Goal: Task Accomplishment & Management: Use online tool/utility

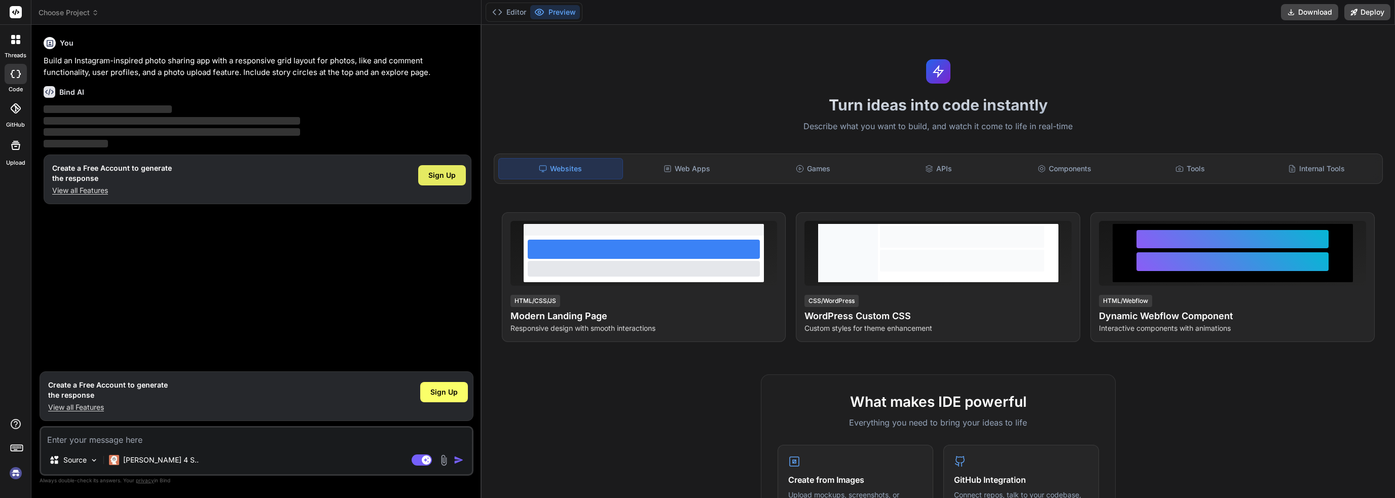
click at [448, 176] on span "Sign Up" at bounding box center [441, 175] width 27 height 10
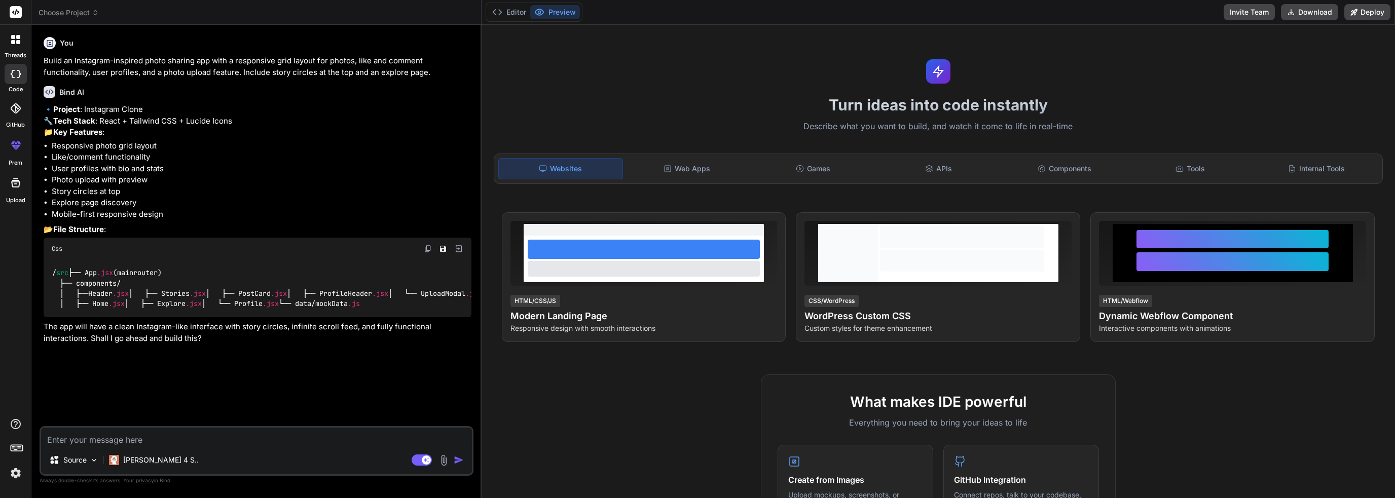
scroll to position [34, 0]
click at [92, 458] on img at bounding box center [94, 460] width 9 height 9
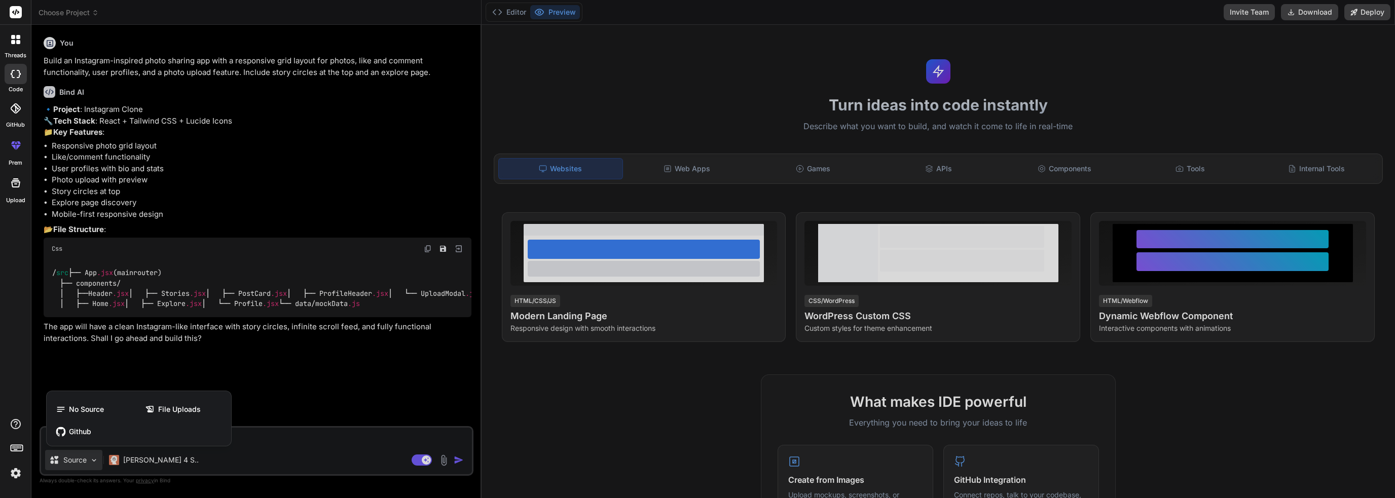
click at [92, 458] on div at bounding box center [697, 249] width 1395 height 498
type textarea "x"
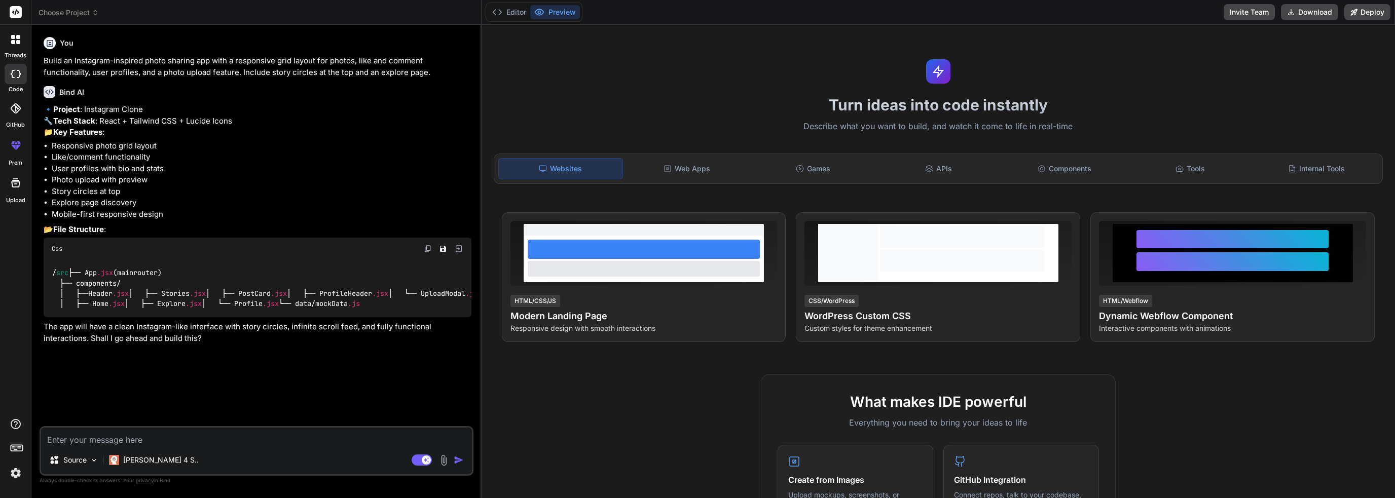
click at [105, 441] on textarea at bounding box center [256, 437] width 431 height 18
type textarea "y"
type textarea "x"
type textarea "ye"
type textarea "x"
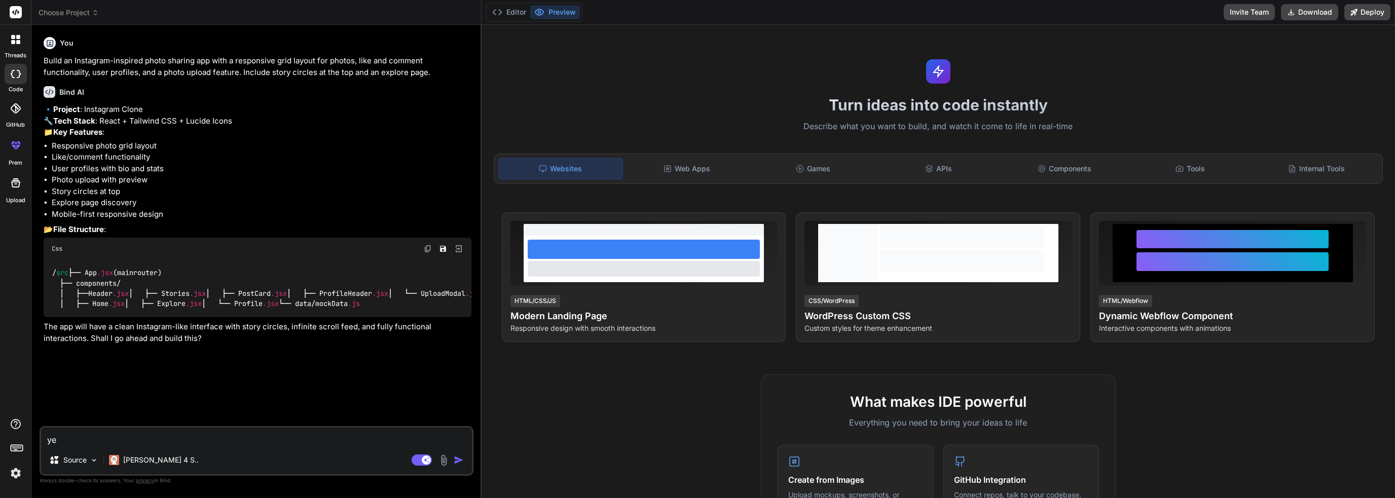
type textarea "yes"
type textarea "x"
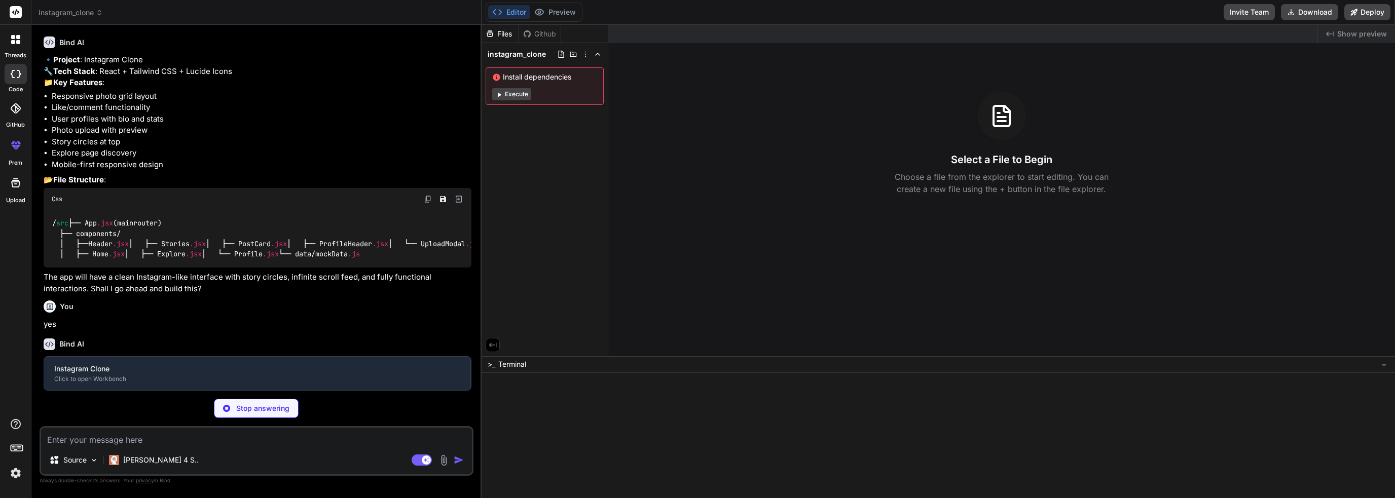
scroll to position [140, 0]
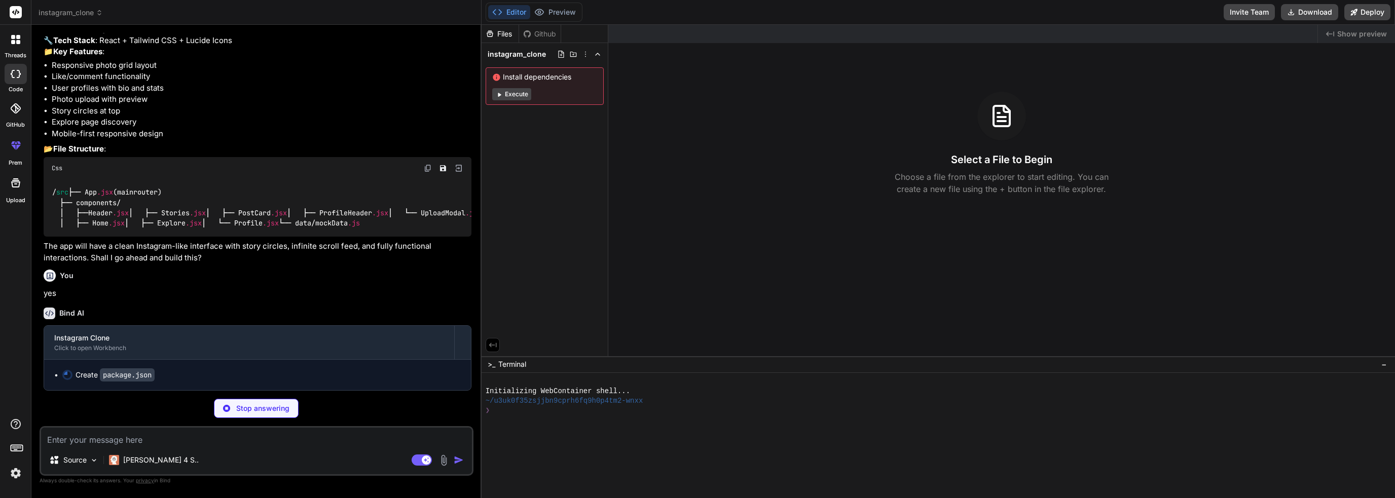
click at [516, 94] on button "Execute" at bounding box center [511, 94] width 39 height 12
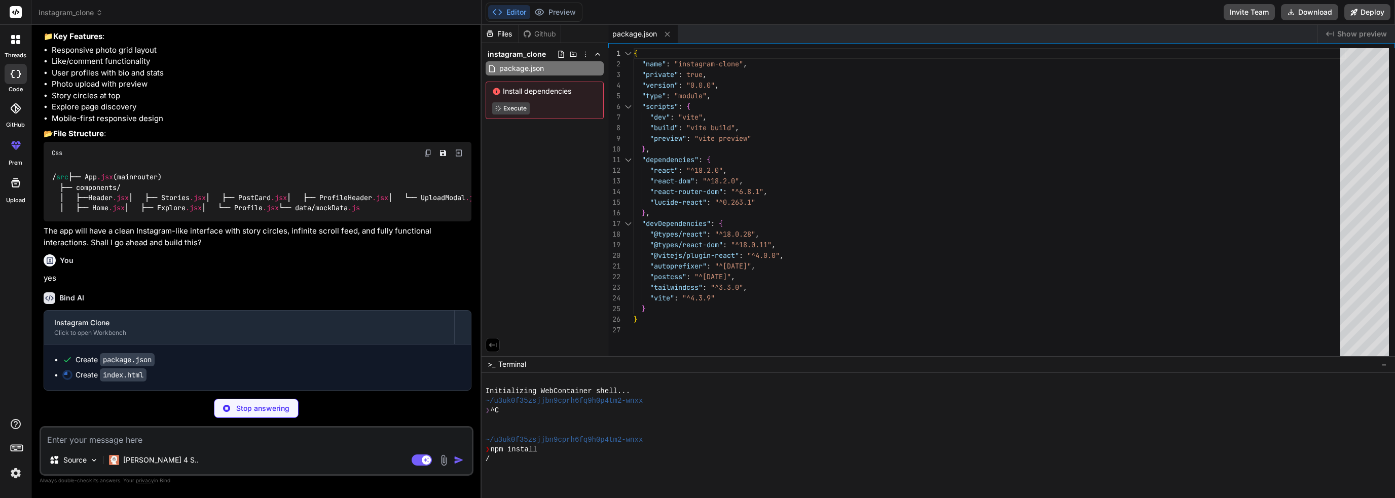
type textarea "x"
type textarea "<script type="module" src="/src/main.jsx"></script> </body> </html>"
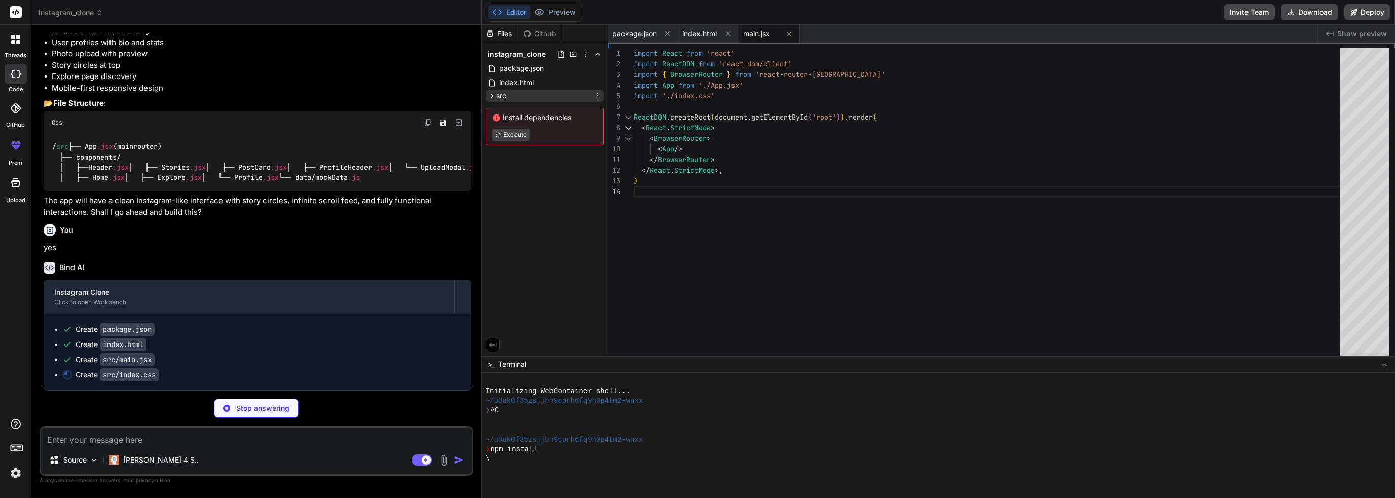
type textarea "x"
type textarea "@apply bg-gray-100 border-blue-300; } }"
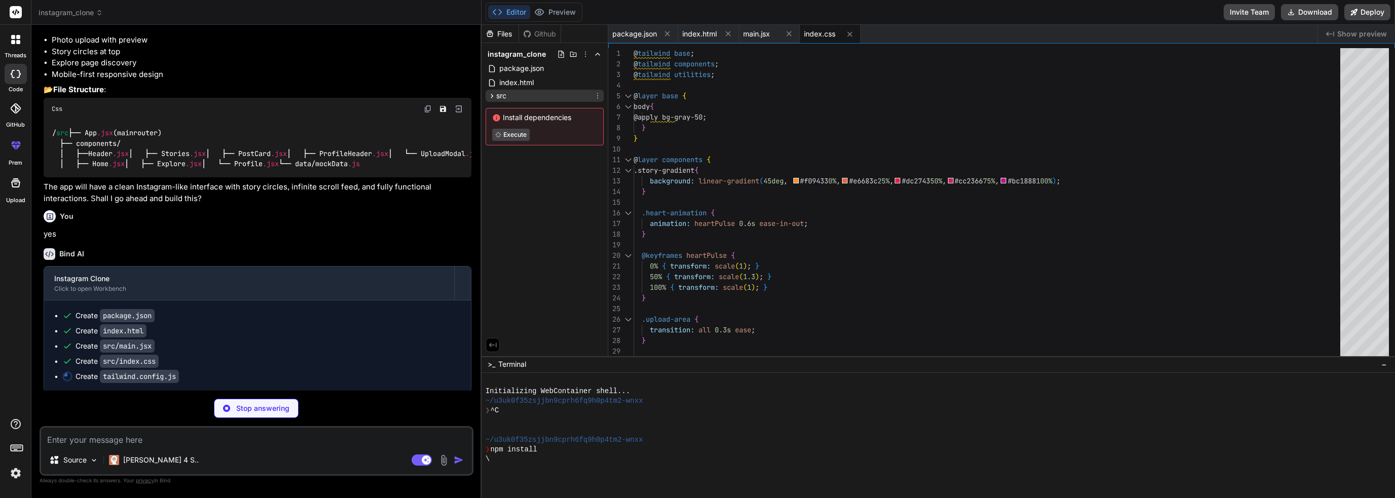
type textarea "x"
type textarea "}, }, }, plugins: [], }"
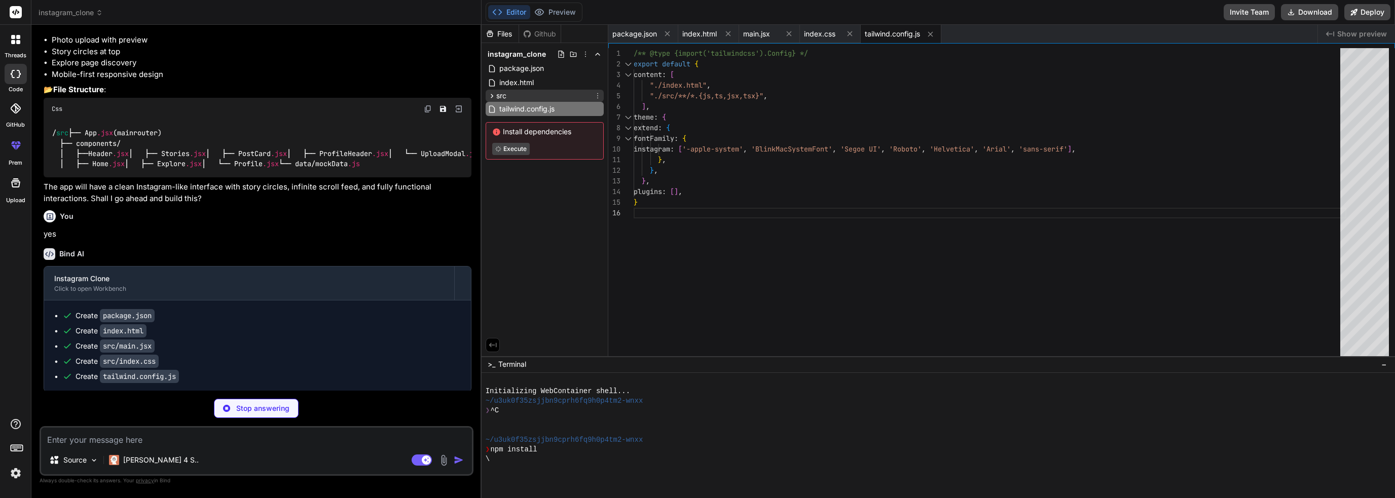
type textarea "x"
type textarea "export default { plugins: { tailwindcss: {}, autoprefixer: {}, }, }"
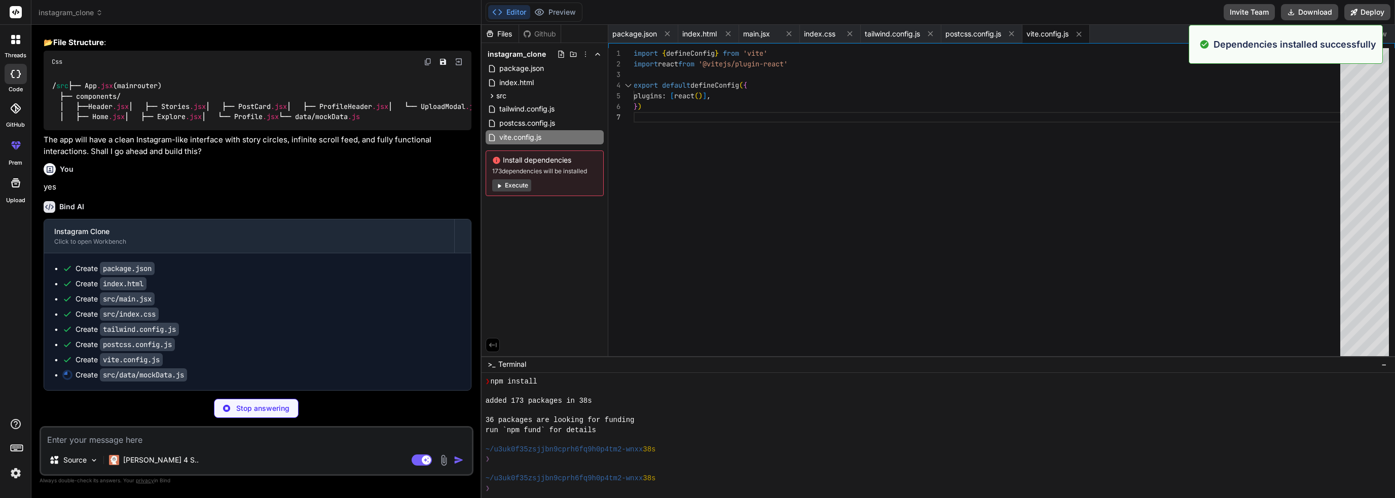
scroll to position [68, 0]
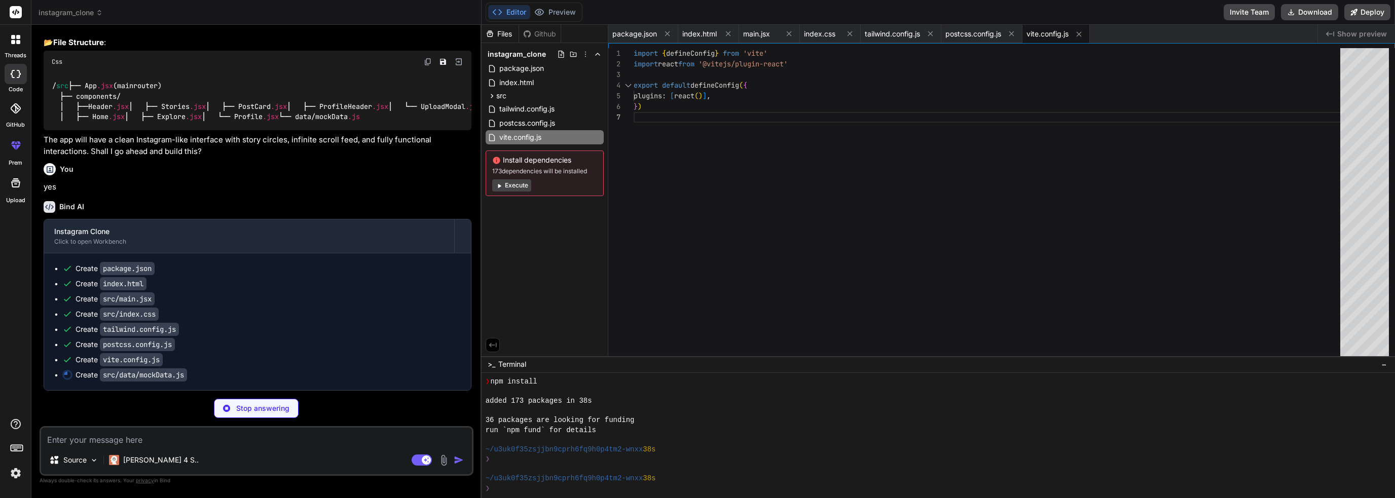
type textarea "x"
type textarea "};"
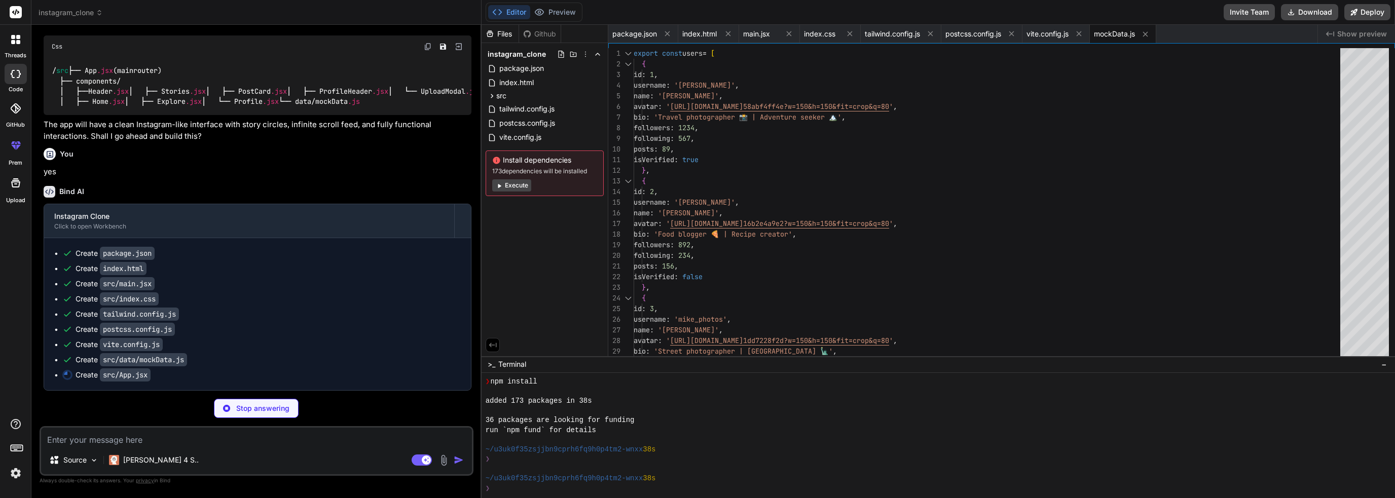
type textarea "x"
type textarea "} export default App;"
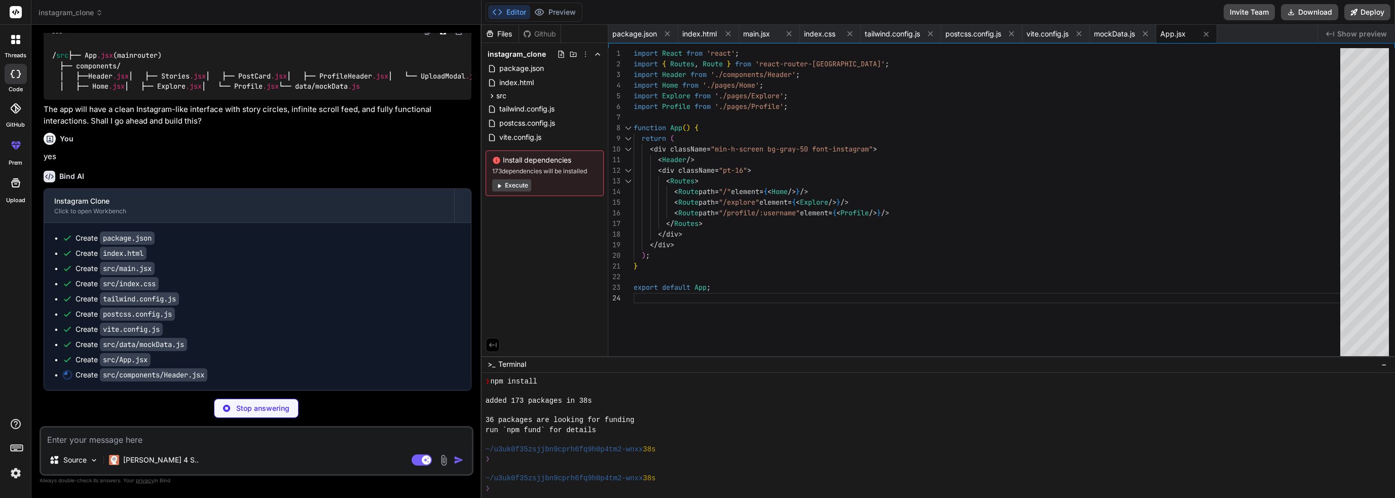
type textarea "x"
type textarea "); }; export default Header;"
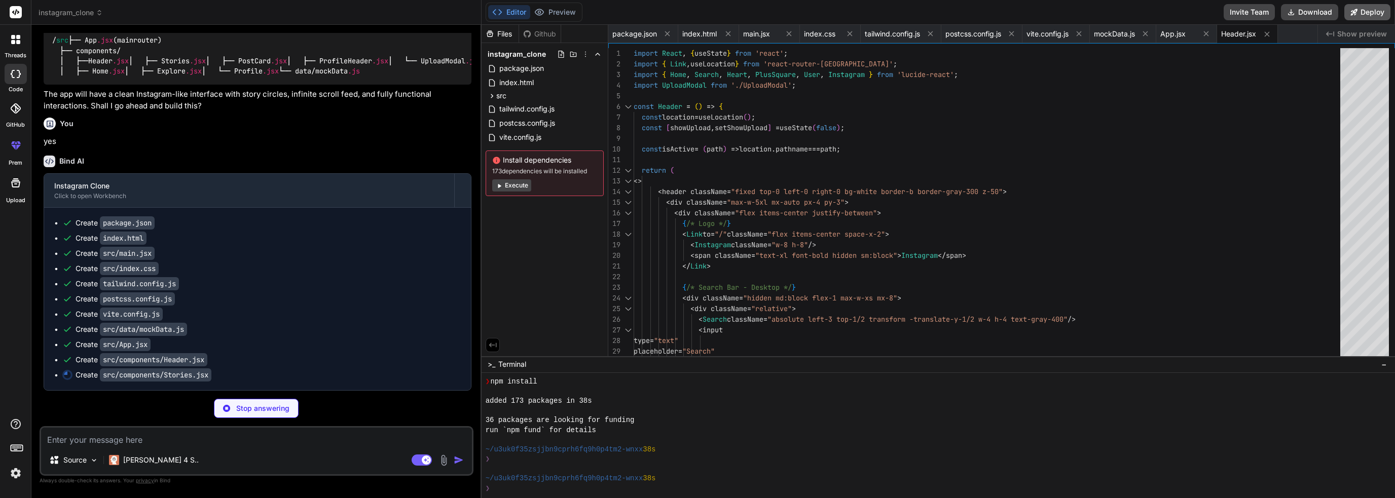
type textarea "x"
type textarea "</div> ); }; export default Stories;"
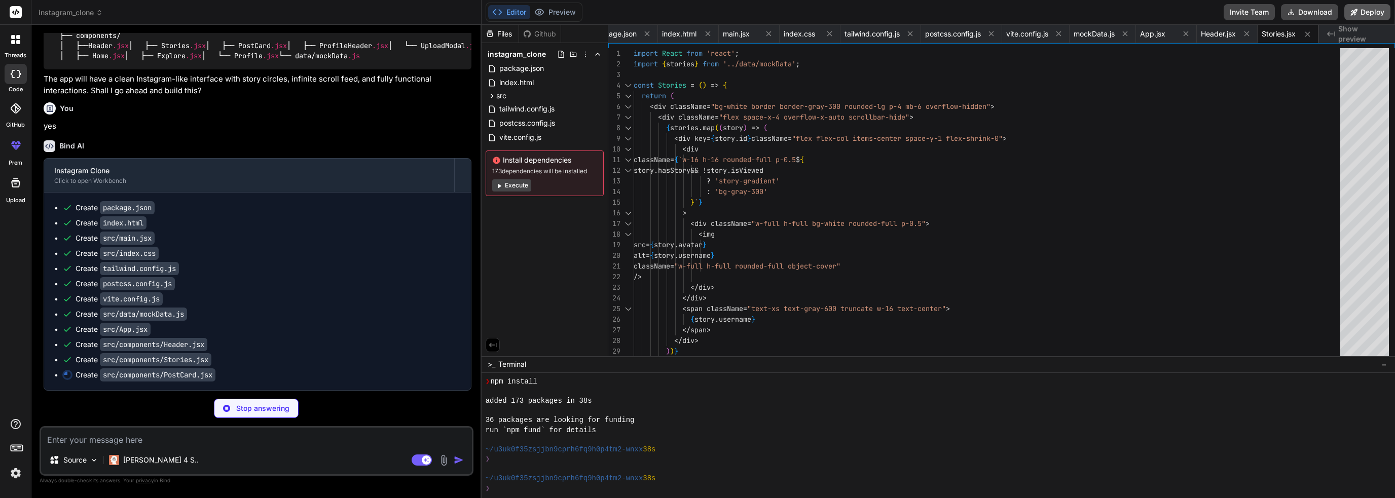
type textarea "x"
type textarea "</div> </div> ); }; export default PostCard;"
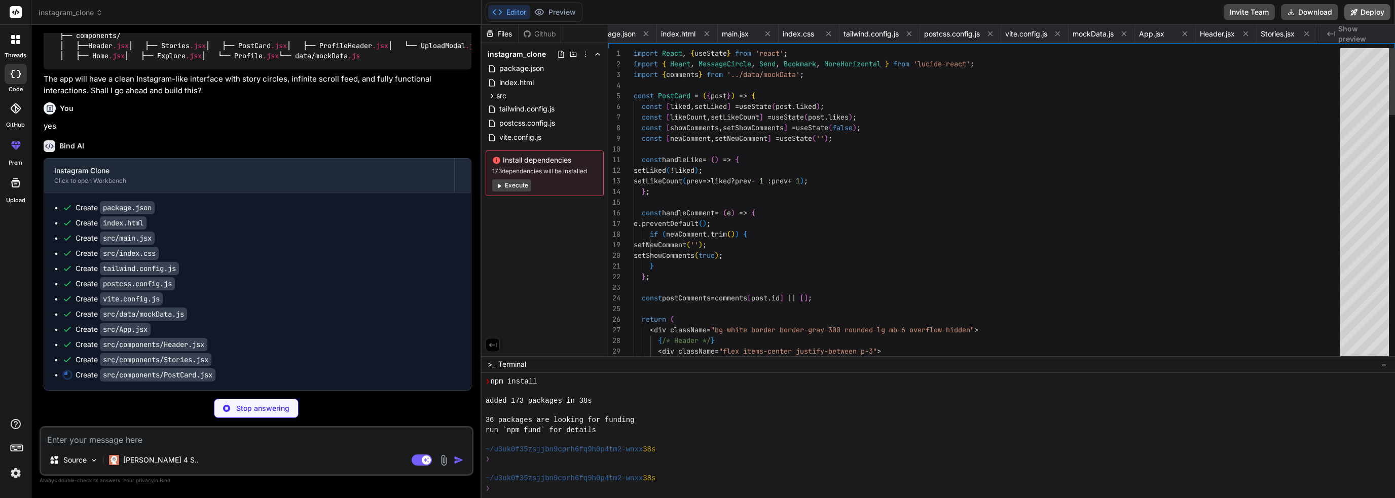
scroll to position [0, 89]
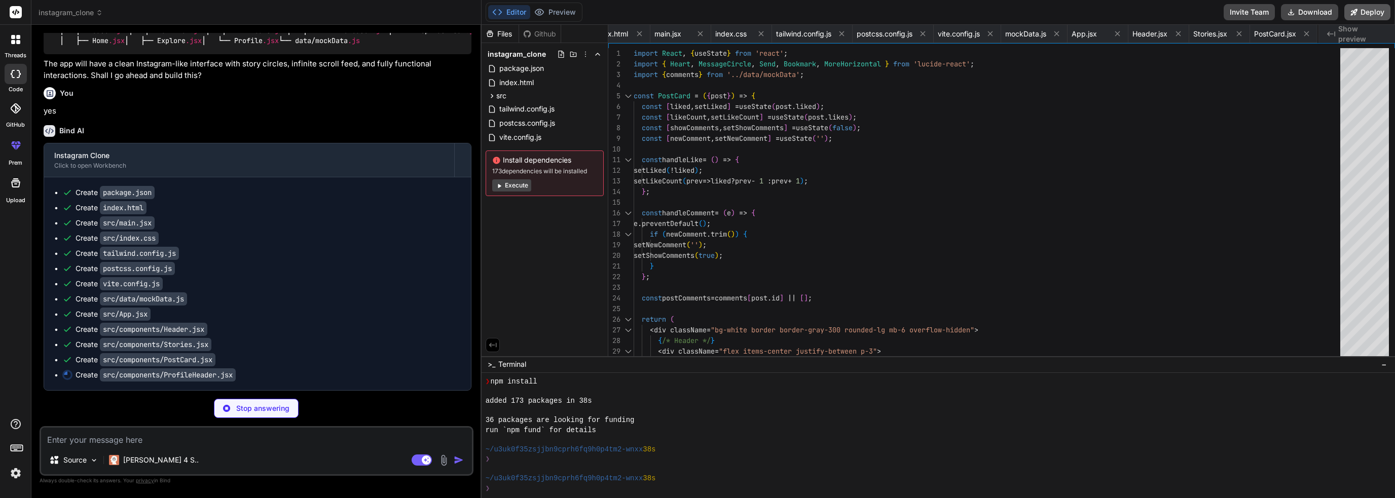
type textarea "x"
type textarea "<span>TAGGED</span> </button> </div> </div> </div> ); }; export default Profile…"
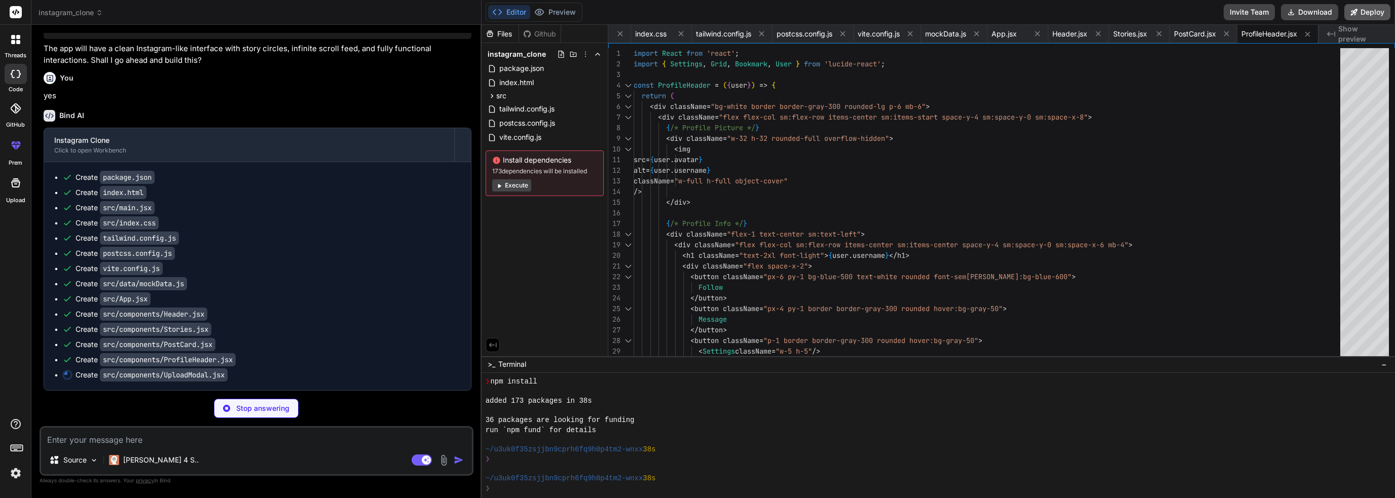
type textarea "x"
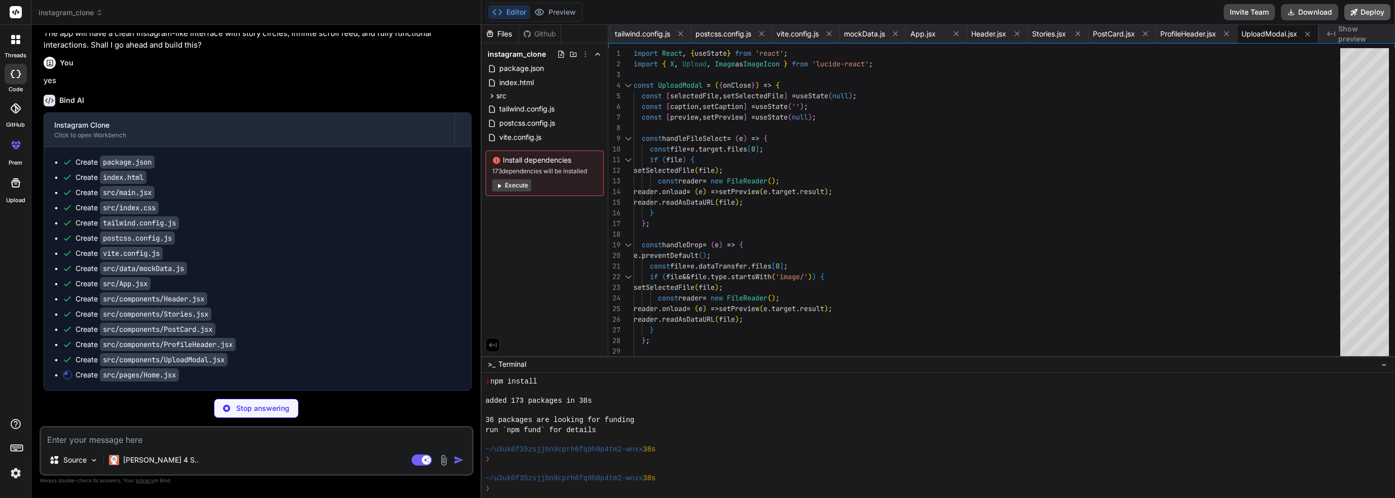
type textarea "x"
type textarea "</button> </div> </div> ); }; export default Home;"
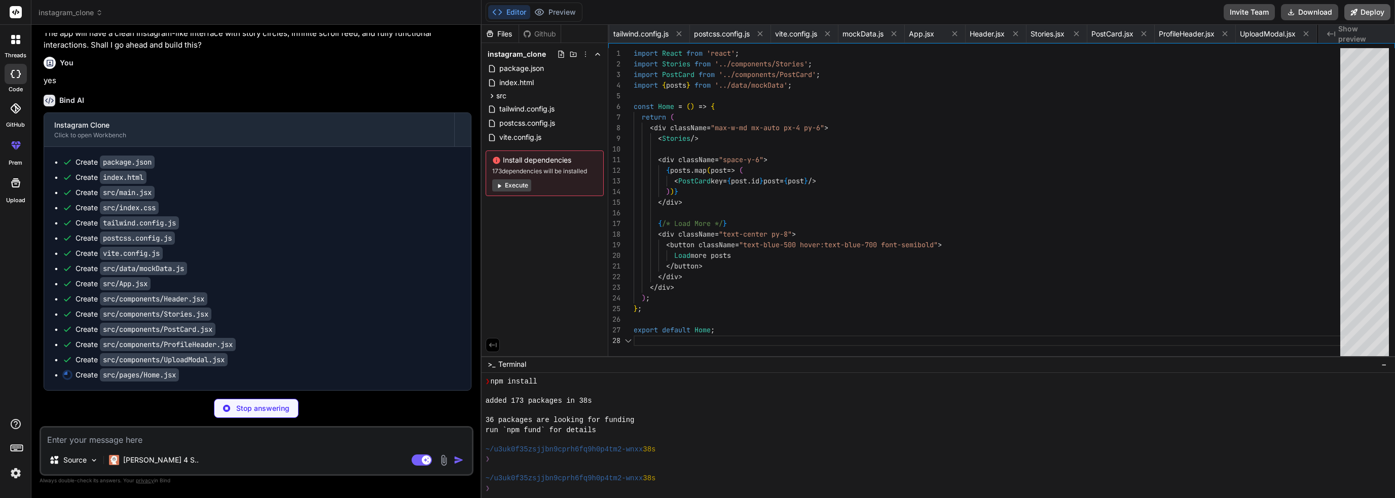
scroll to position [0, 312]
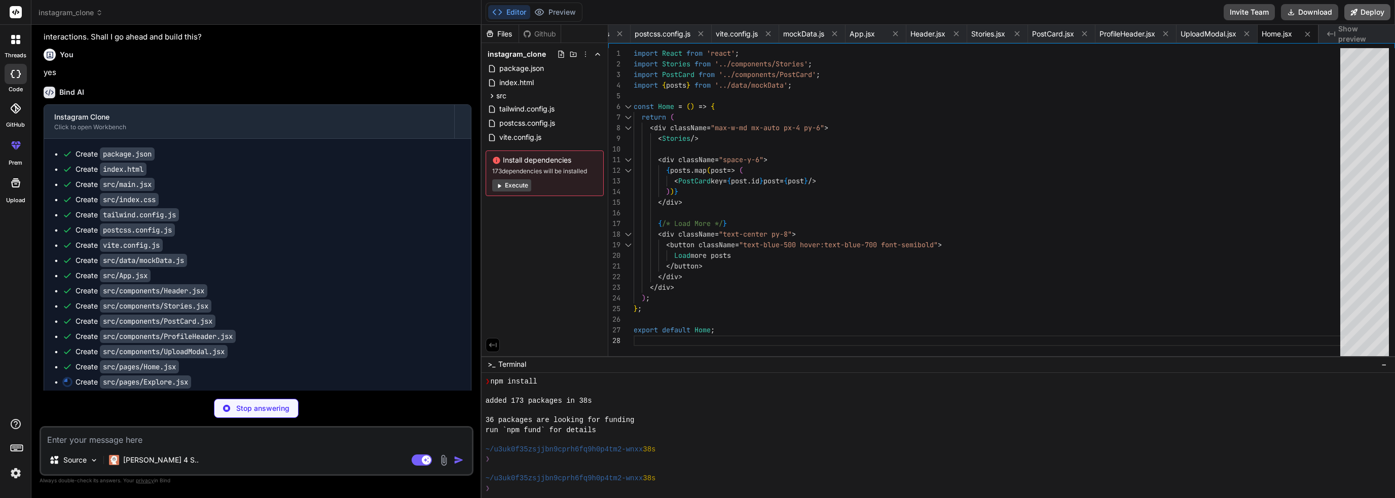
type textarea "x"
type textarea "export default Explore;"
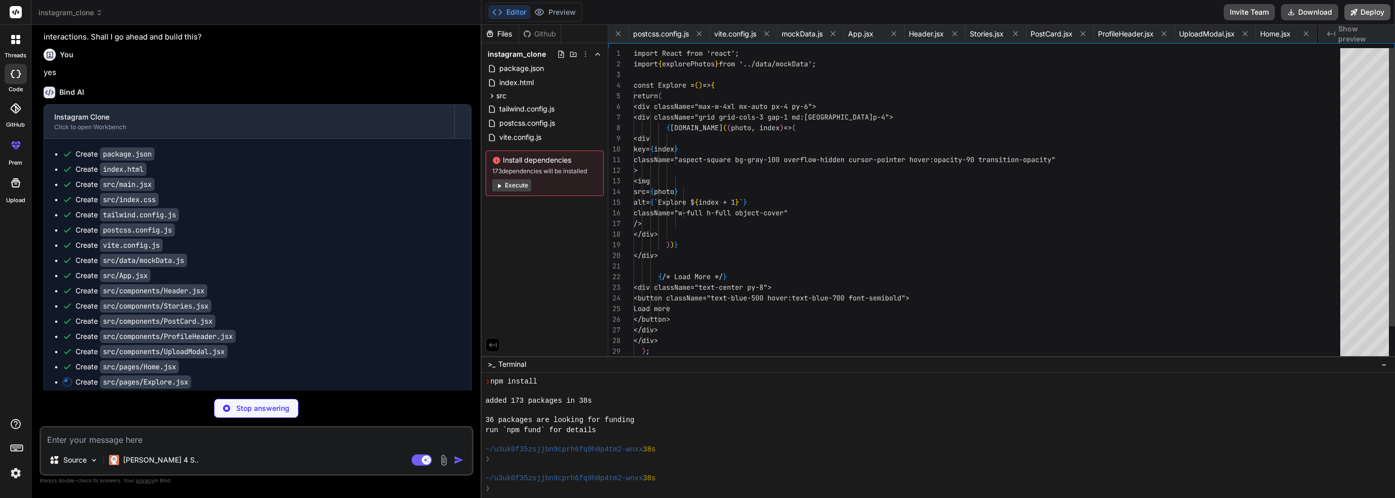
scroll to position [0, 373]
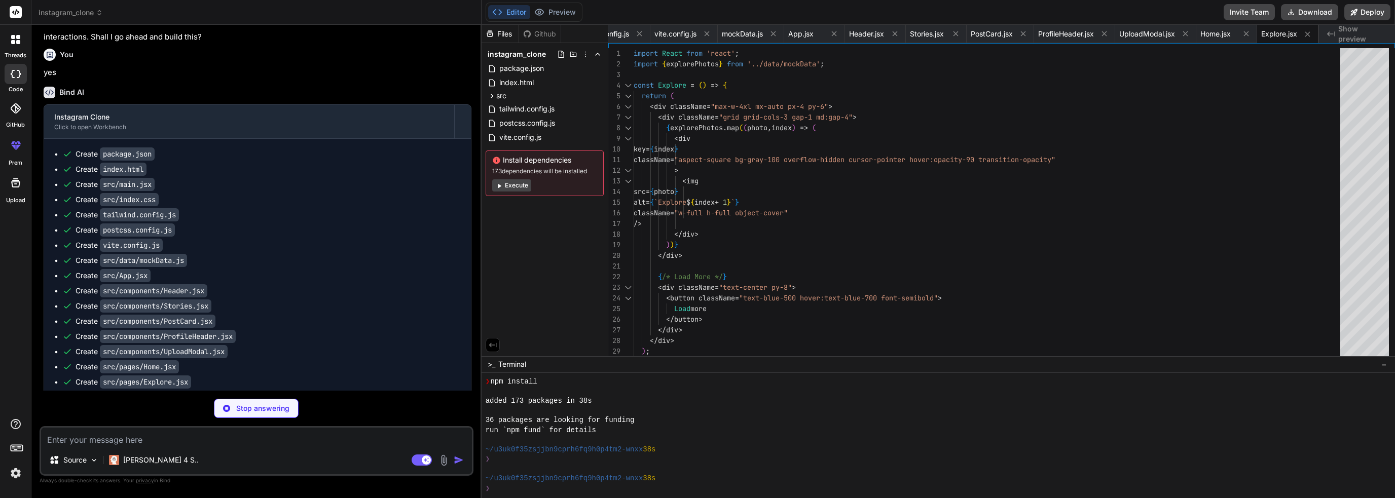
type textarea "x"
type textarea "); }; export default Profile;"
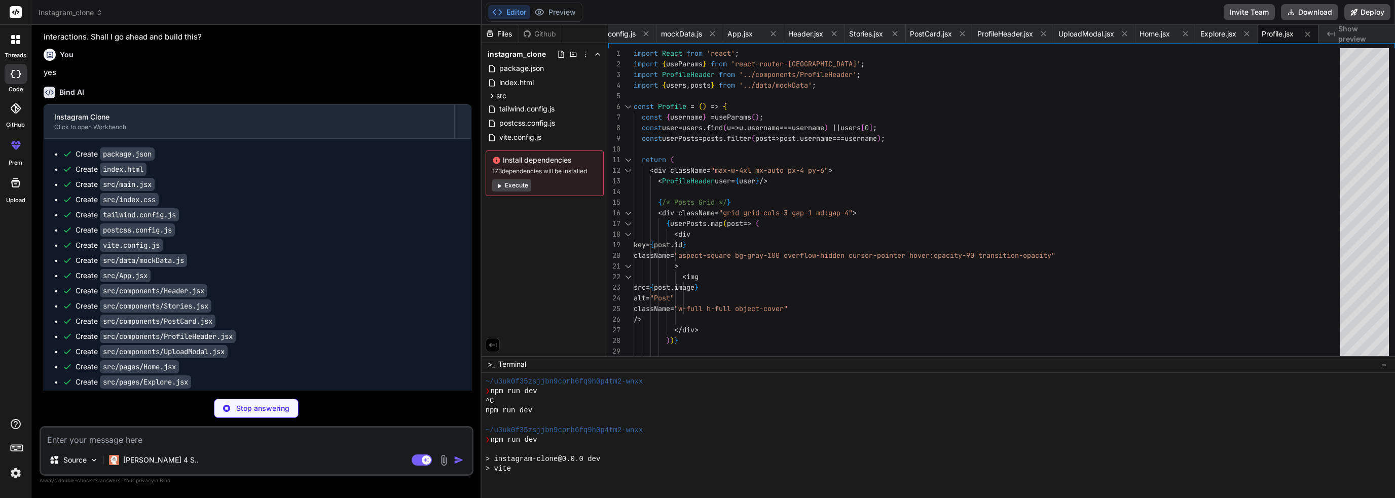
scroll to position [330, 0]
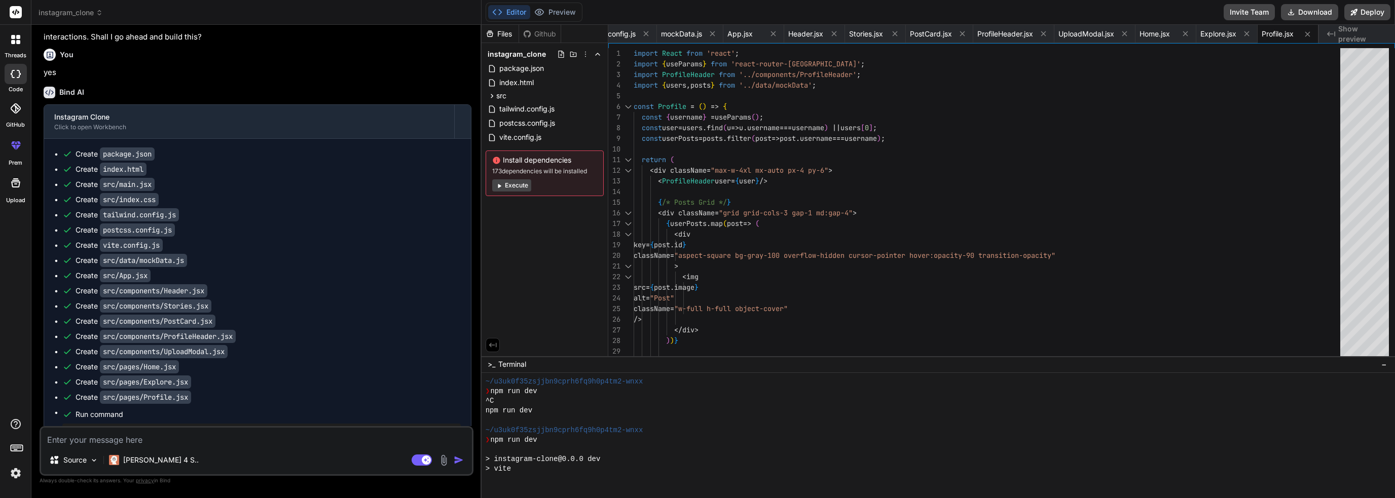
click at [516, 187] on button "Execute" at bounding box center [511, 185] width 39 height 12
click at [515, 176] on button "Execute" at bounding box center [511, 177] width 39 height 12
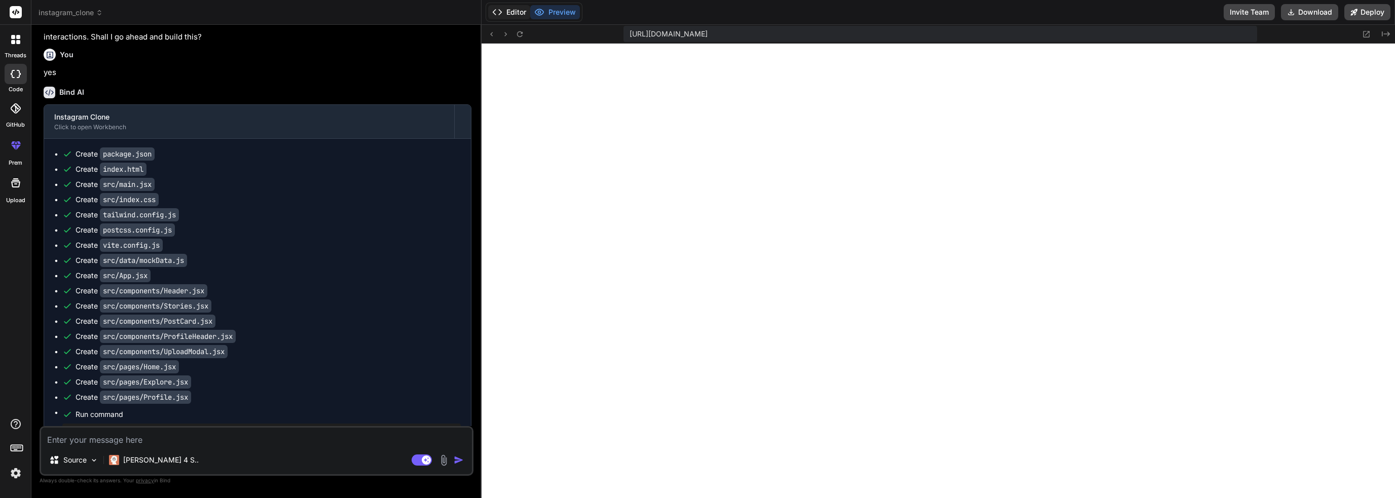
click at [507, 12] on button "Editor" at bounding box center [509, 12] width 42 height 14
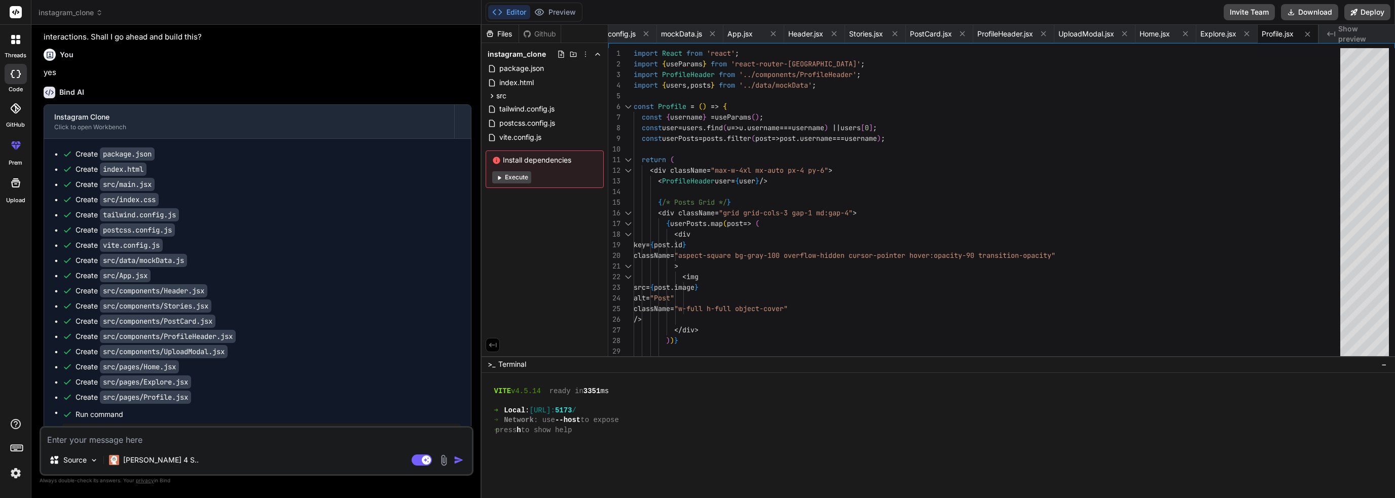
click at [523, 178] on button "Execute" at bounding box center [511, 177] width 39 height 12
click at [555, 13] on button "Preview" at bounding box center [555, 12] width 50 height 14
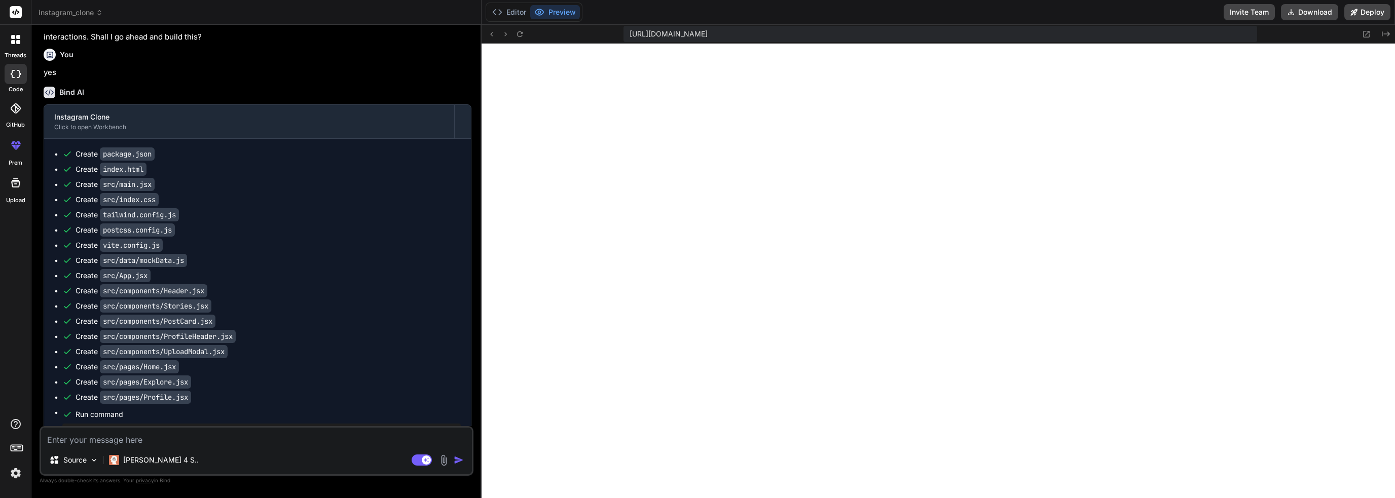
click at [14, 472] on img at bounding box center [15, 473] width 17 height 17
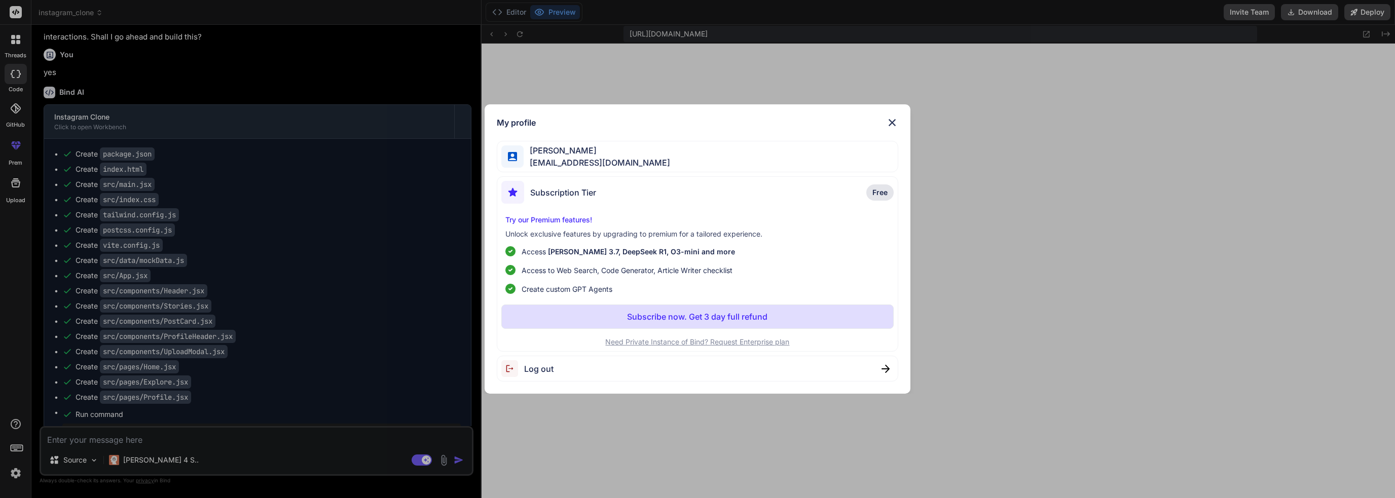
click at [888, 117] on img at bounding box center [892, 123] width 12 height 12
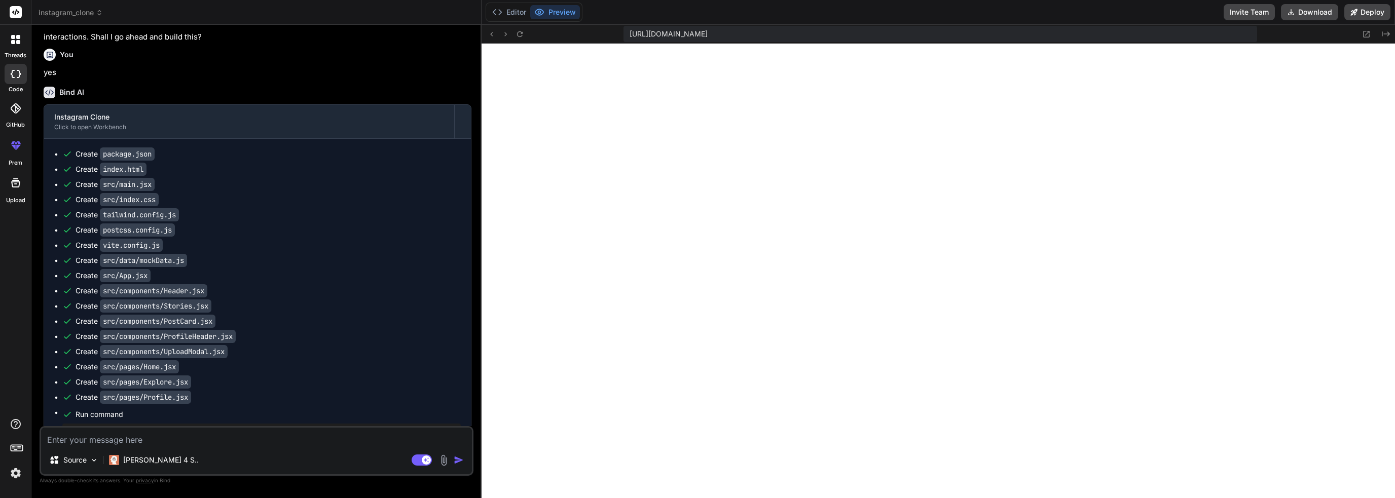
click at [13, 41] on icon at bounding box center [13, 42] width 4 height 4
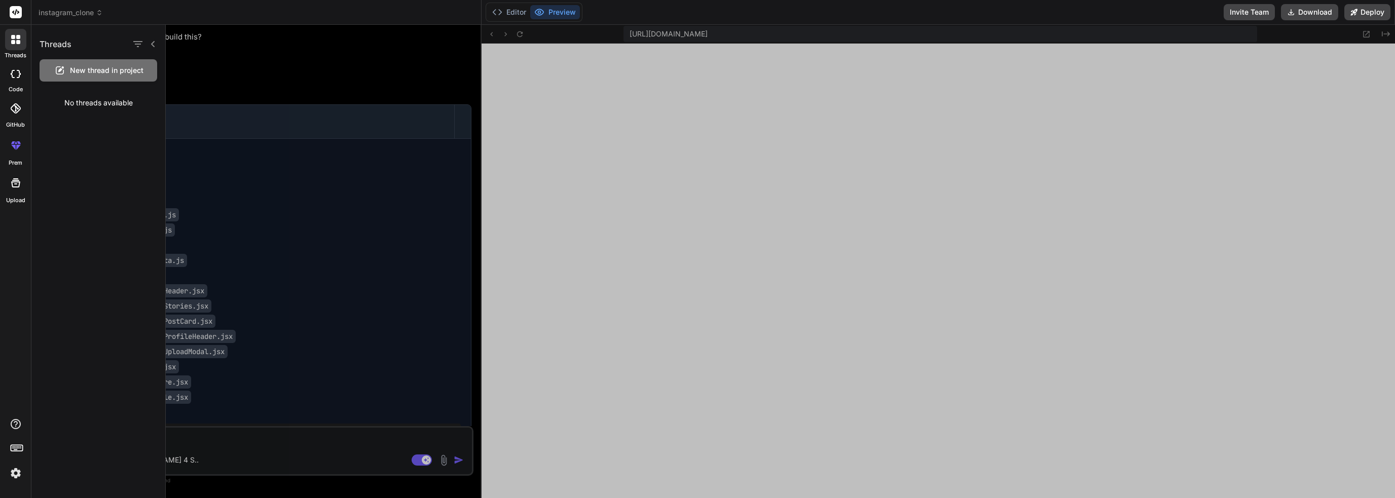
click at [13, 41] on icon at bounding box center [13, 42] width 4 height 4
click at [17, 79] on div at bounding box center [16, 74] width 22 height 20
type textarea "x"
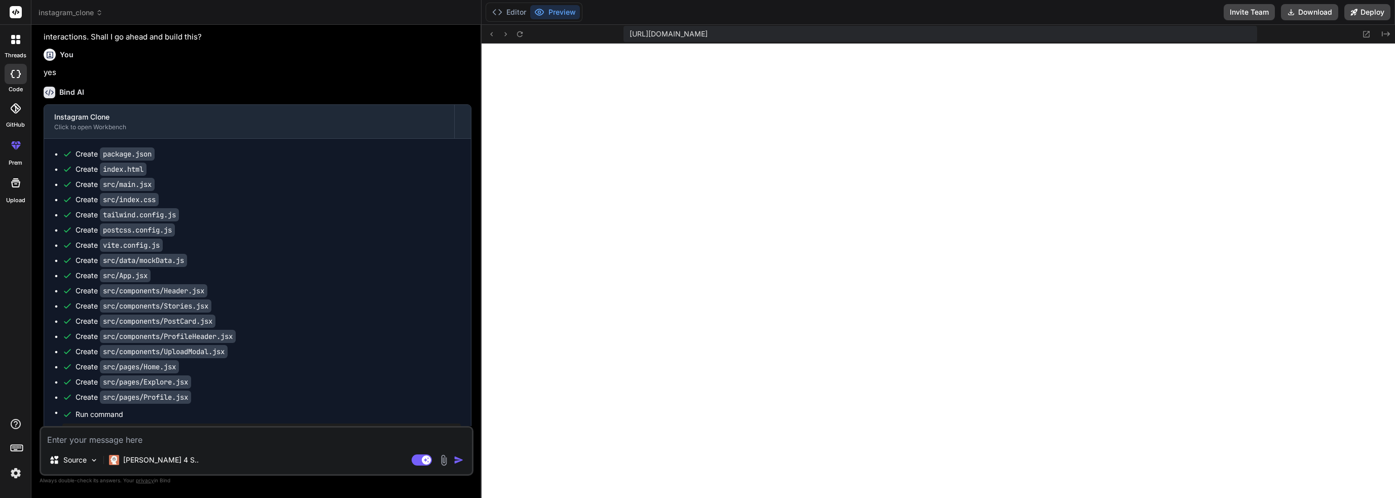
click at [71, 8] on span "instagram_clone" at bounding box center [71, 13] width 64 height 10
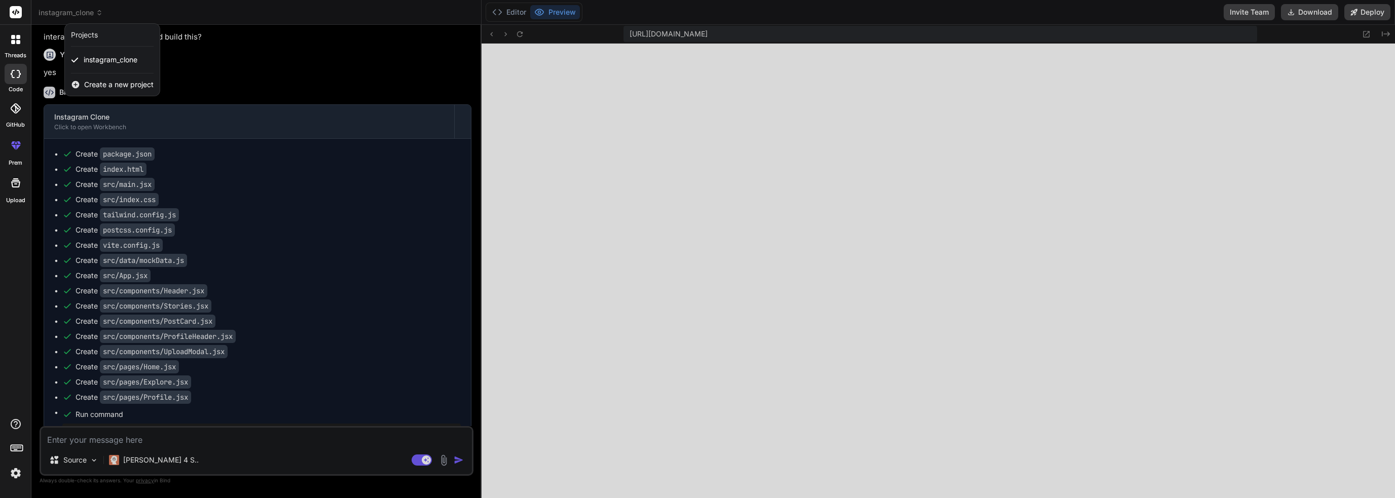
click at [101, 84] on span "Create a new project" at bounding box center [118, 85] width 69 height 10
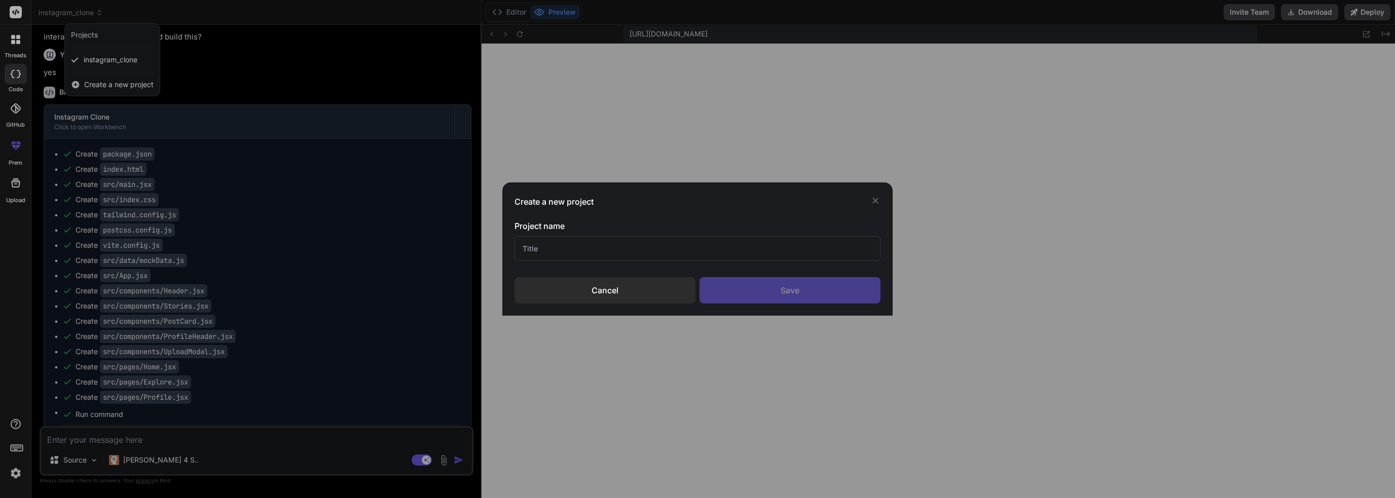
click at [547, 241] on input "text" at bounding box center [697, 248] width 366 height 25
type input "MindSight Trainer"
click at [743, 295] on div "Save" at bounding box center [789, 290] width 181 height 26
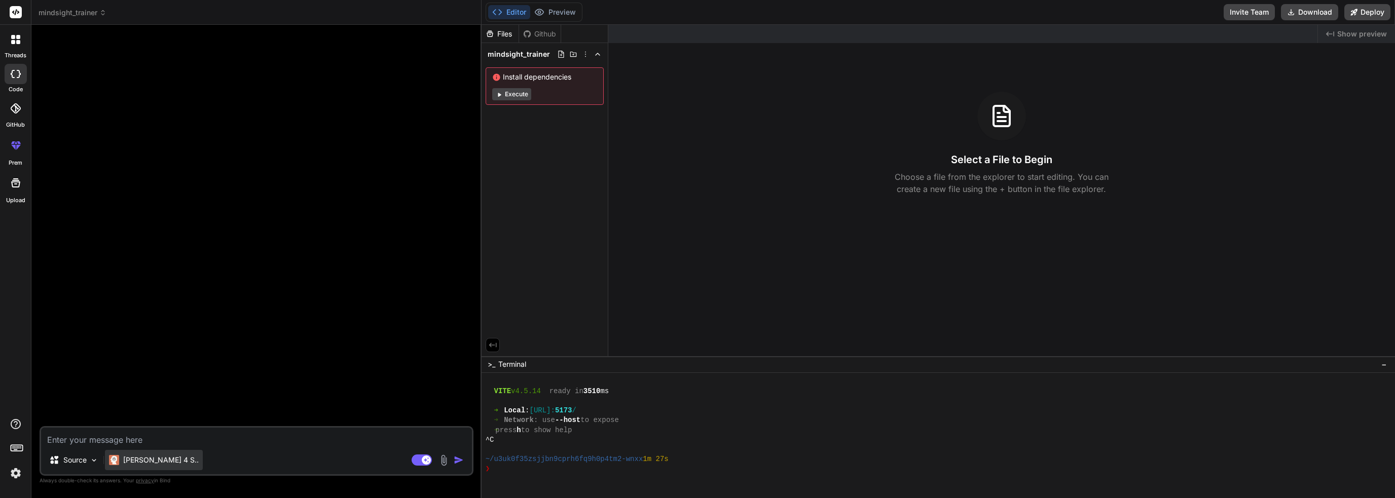
click at [128, 462] on p "Claude 4 S.." at bounding box center [161, 460] width 76 height 10
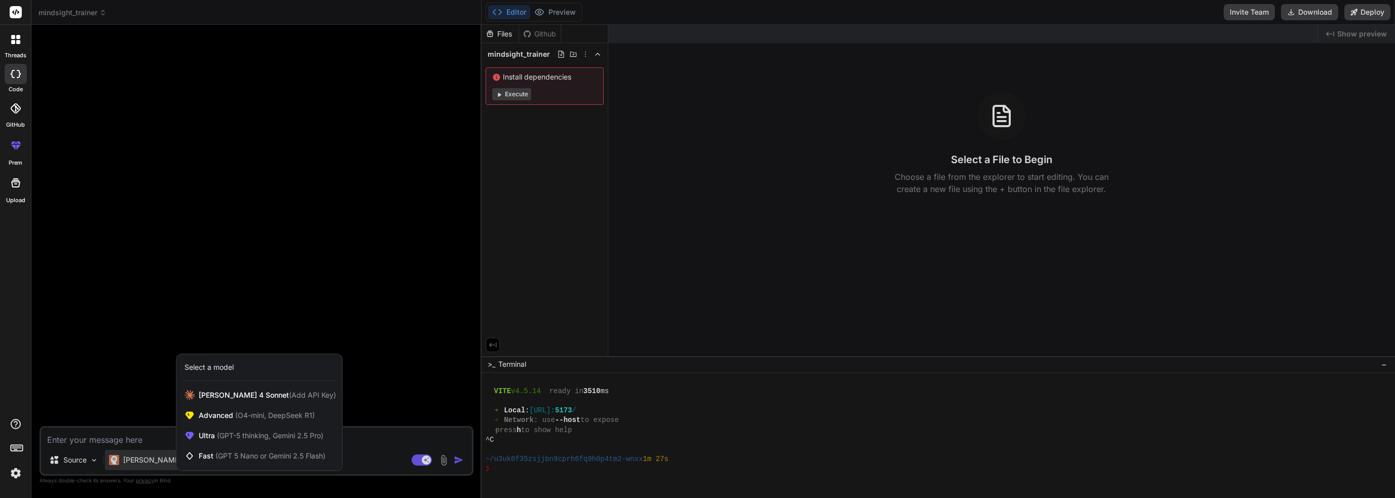
click at [128, 462] on div at bounding box center [697, 249] width 1395 height 498
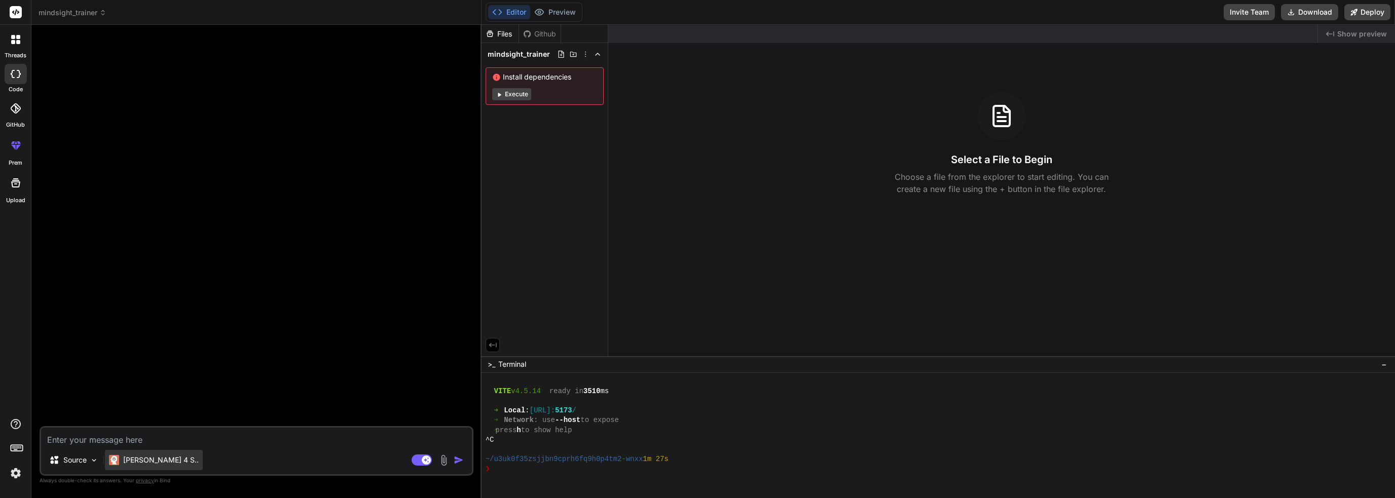
click at [128, 462] on p "Claude 4 S.." at bounding box center [161, 460] width 76 height 10
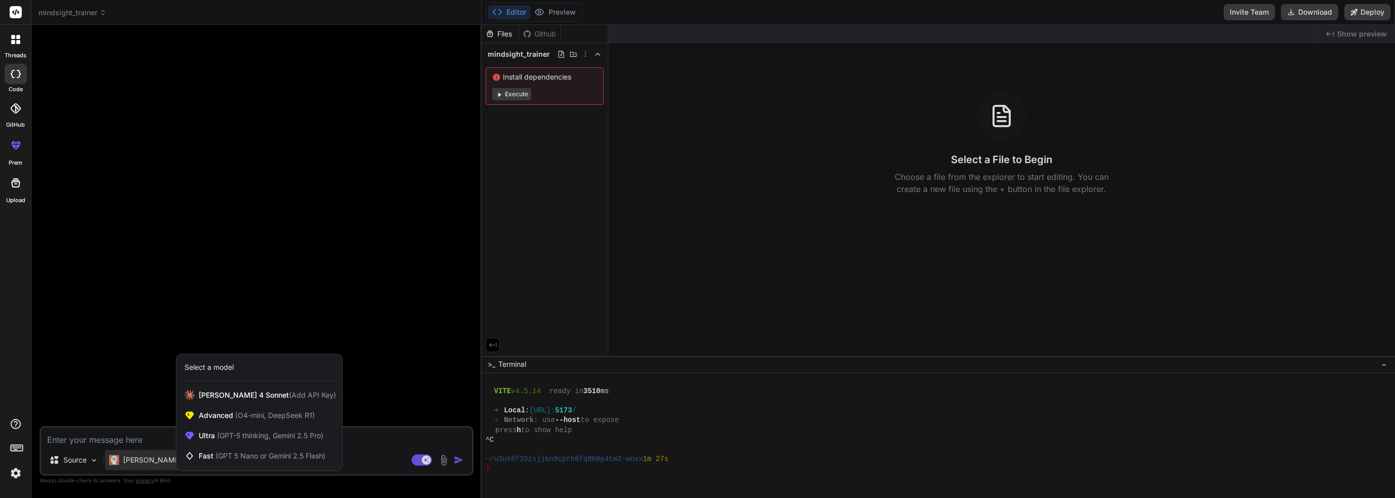
click at [128, 462] on div at bounding box center [697, 249] width 1395 height 498
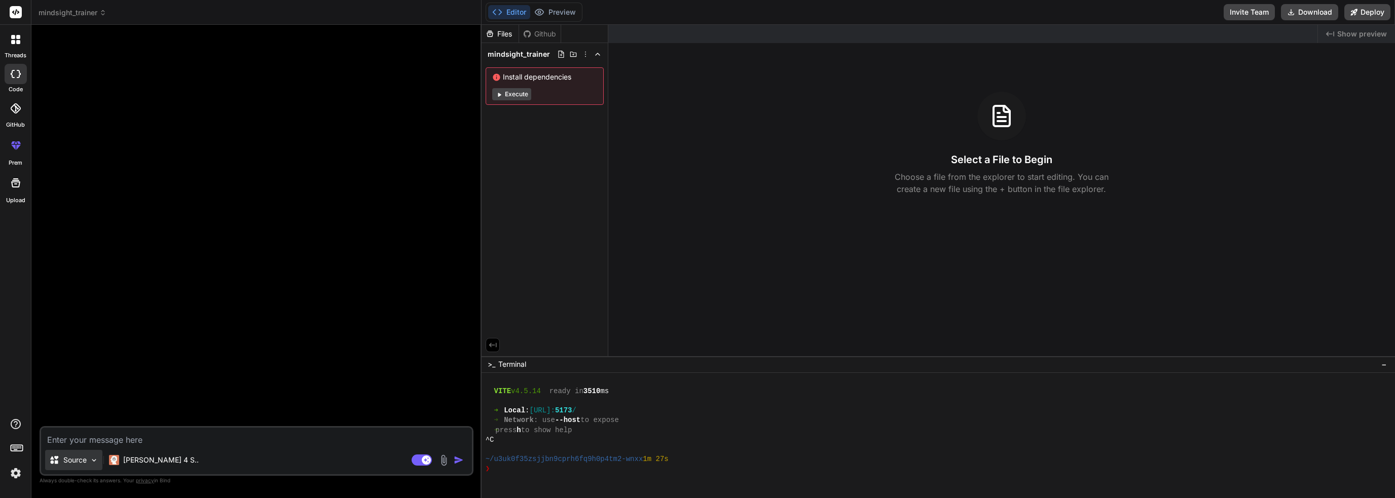
click at [65, 466] on div "Source" at bounding box center [73, 460] width 57 height 20
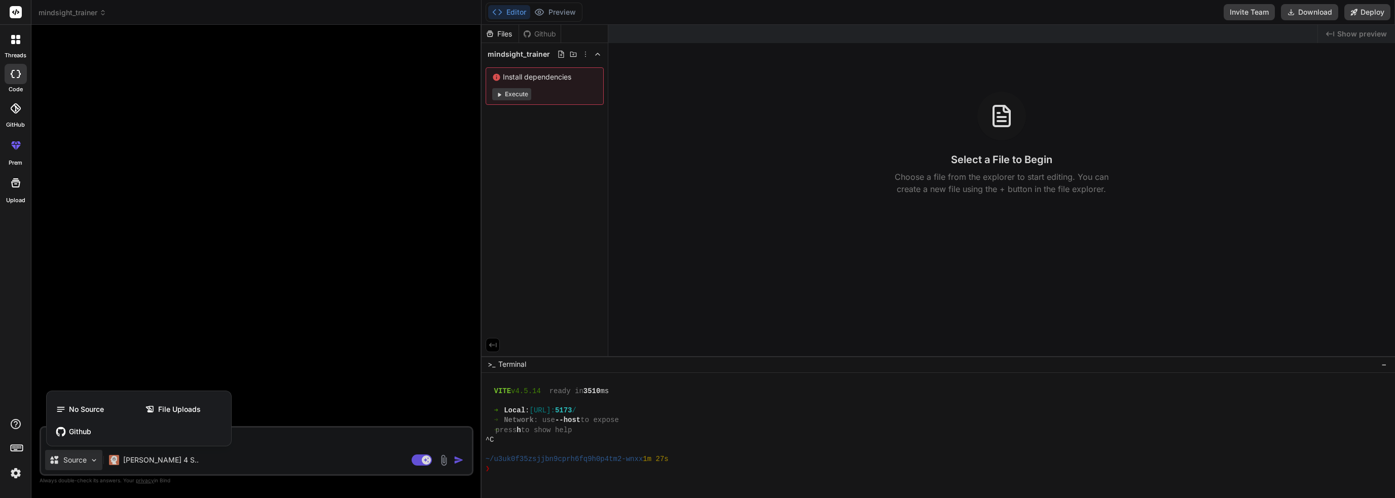
click at [199, 463] on div at bounding box center [697, 249] width 1395 height 498
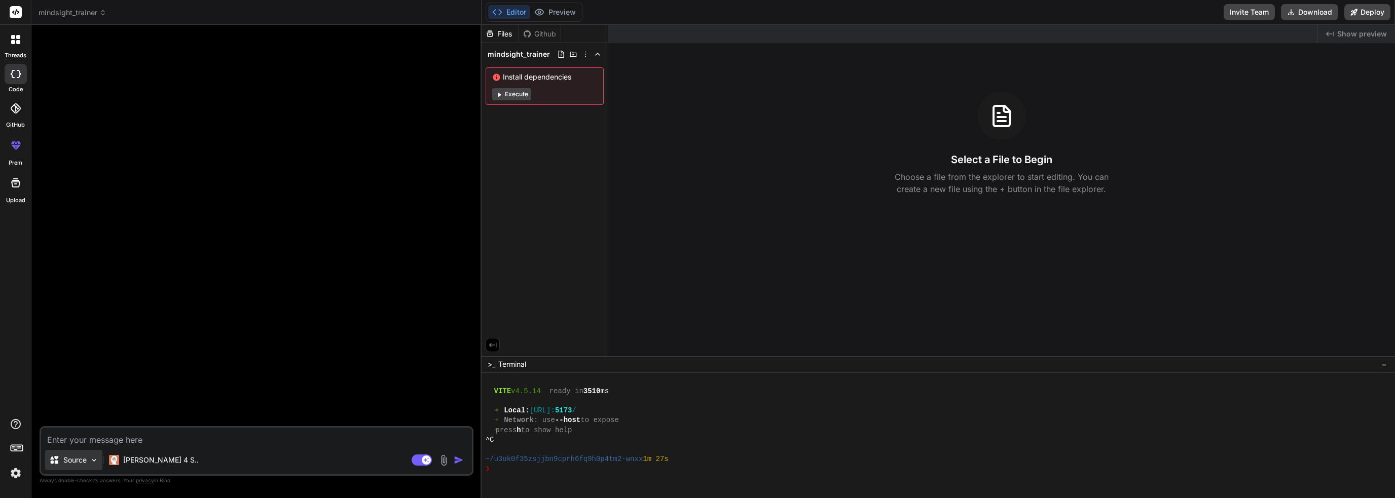
click at [68, 463] on p "Source" at bounding box center [74, 460] width 23 height 10
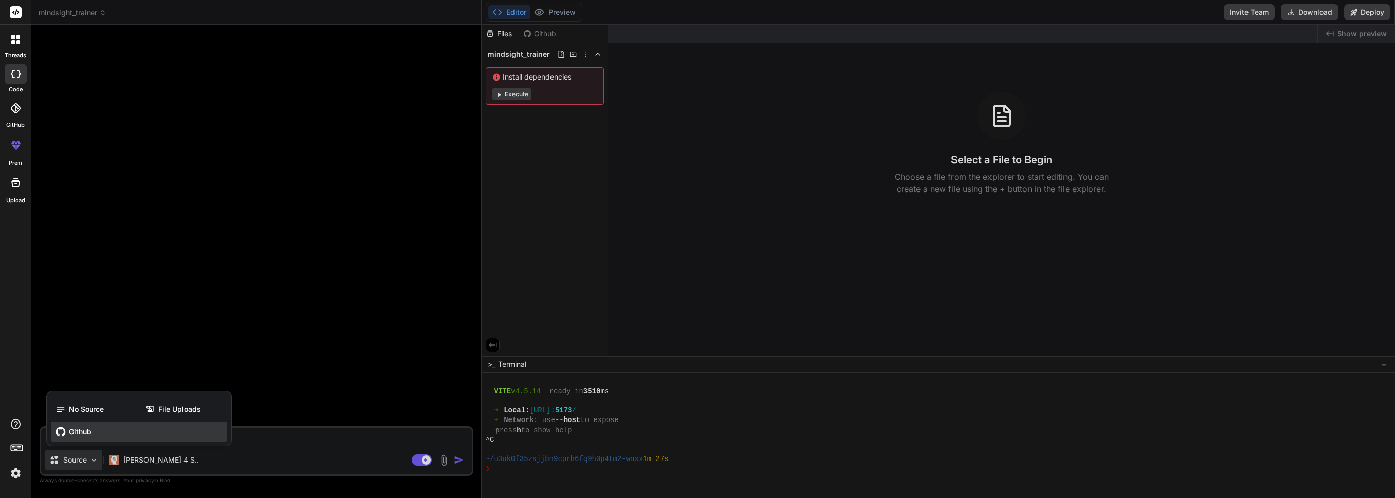
click at [81, 433] on span "Github" at bounding box center [80, 432] width 22 height 10
type textarea "x"
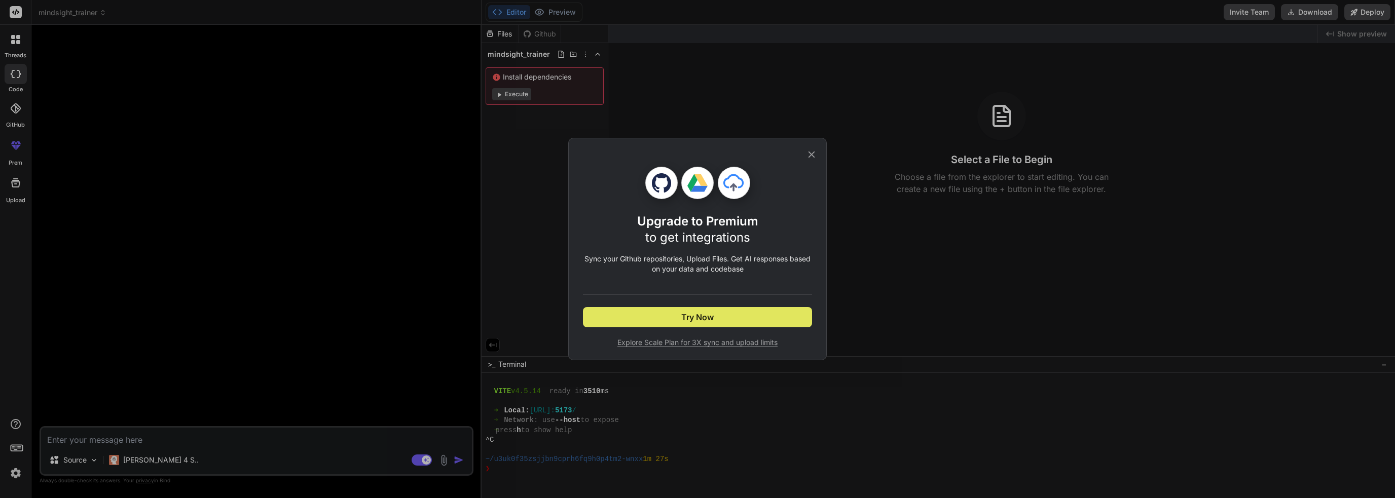
click at [709, 319] on span "Try Now" at bounding box center [697, 317] width 32 height 12
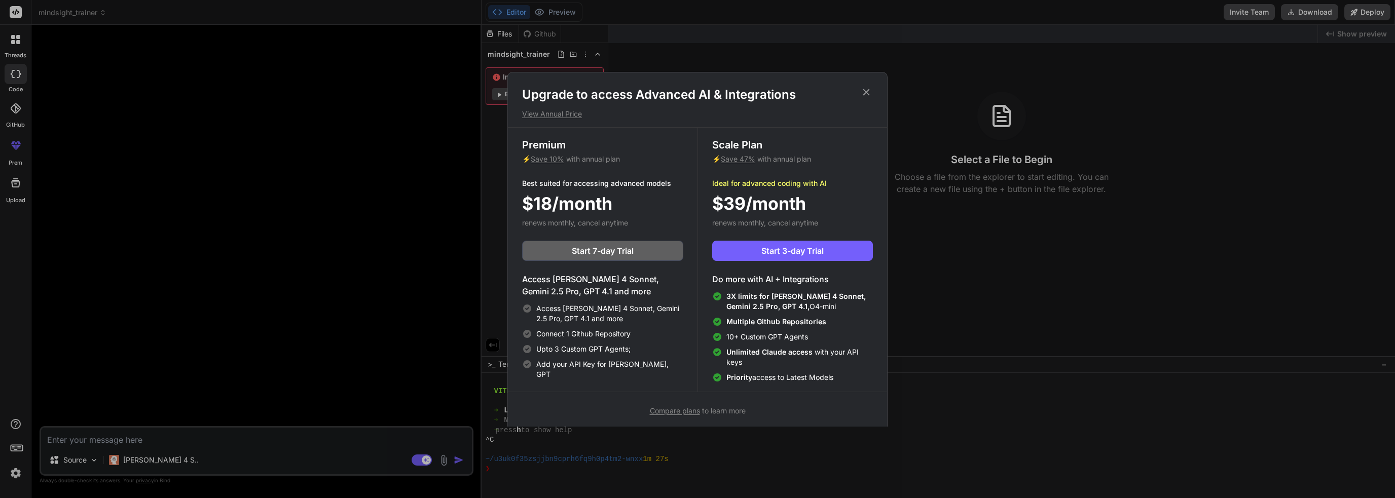
click at [547, 118] on p "View Annual Price" at bounding box center [697, 114] width 351 height 10
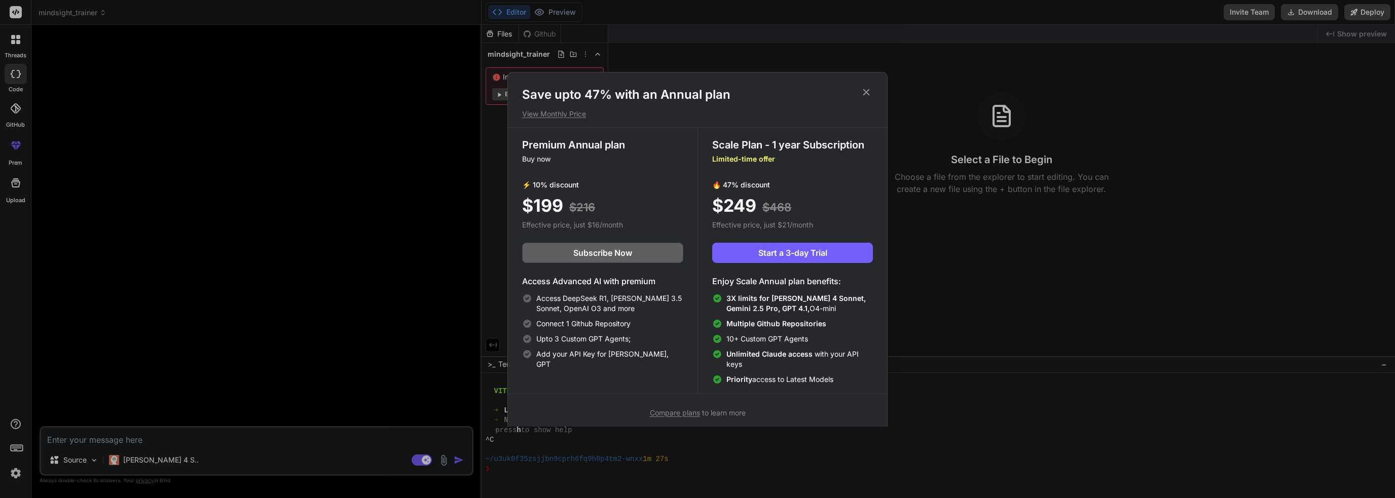
click at [868, 90] on icon at bounding box center [866, 92] width 7 height 7
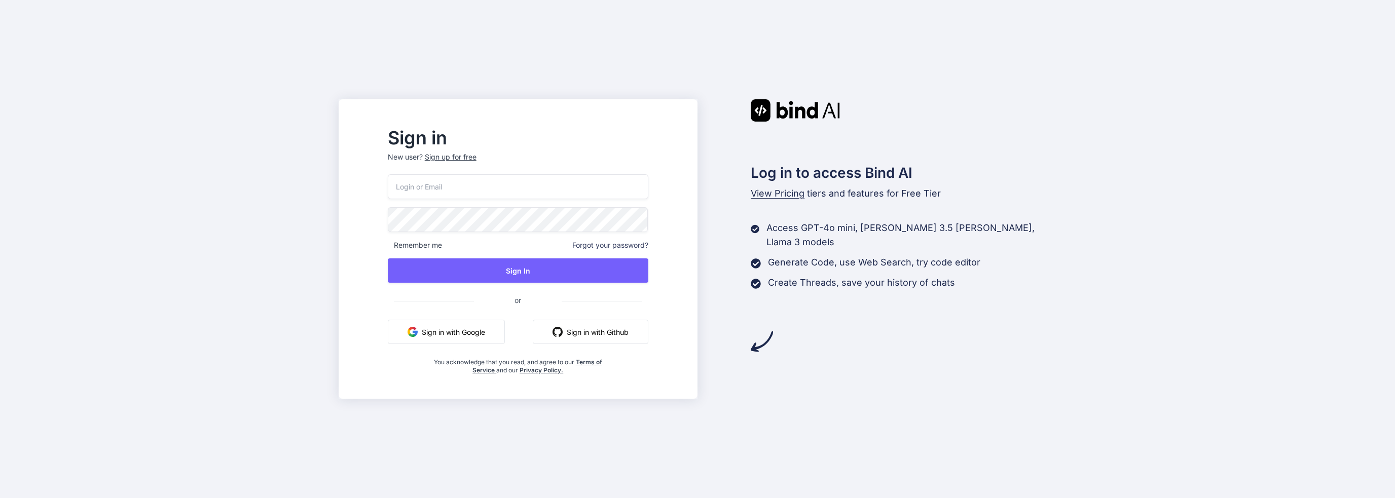
click at [531, 190] on input "email" at bounding box center [518, 186] width 260 height 25
click at [475, 158] on p "New user? Sign up for free" at bounding box center [518, 163] width 260 height 22
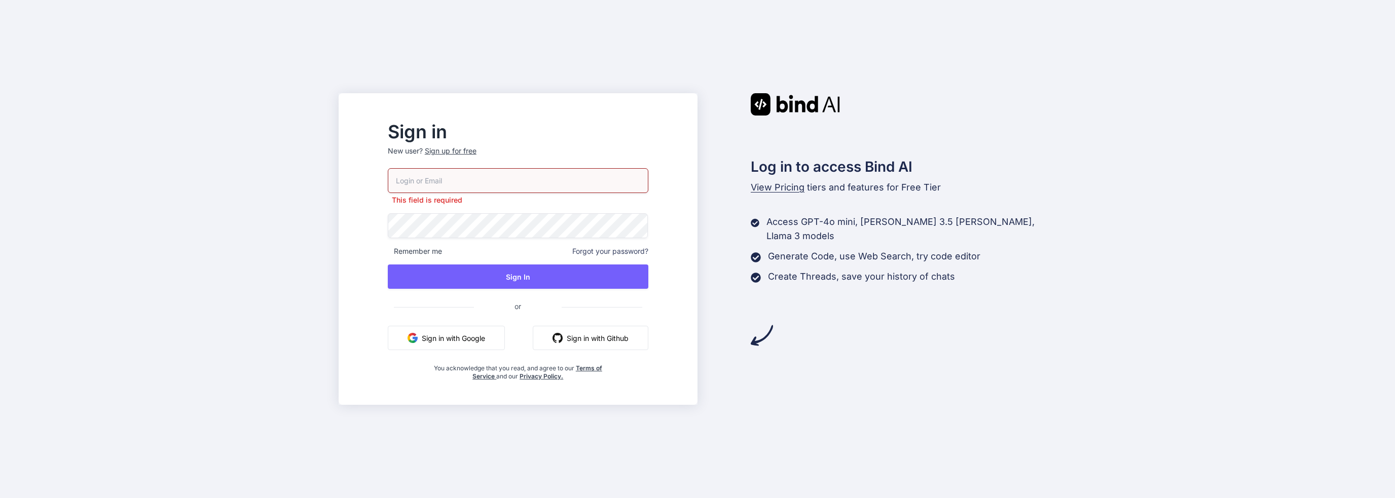
click at [464, 179] on input "email" at bounding box center [518, 180] width 260 height 25
type input "[EMAIL_ADDRESS][DOMAIN_NAME]"
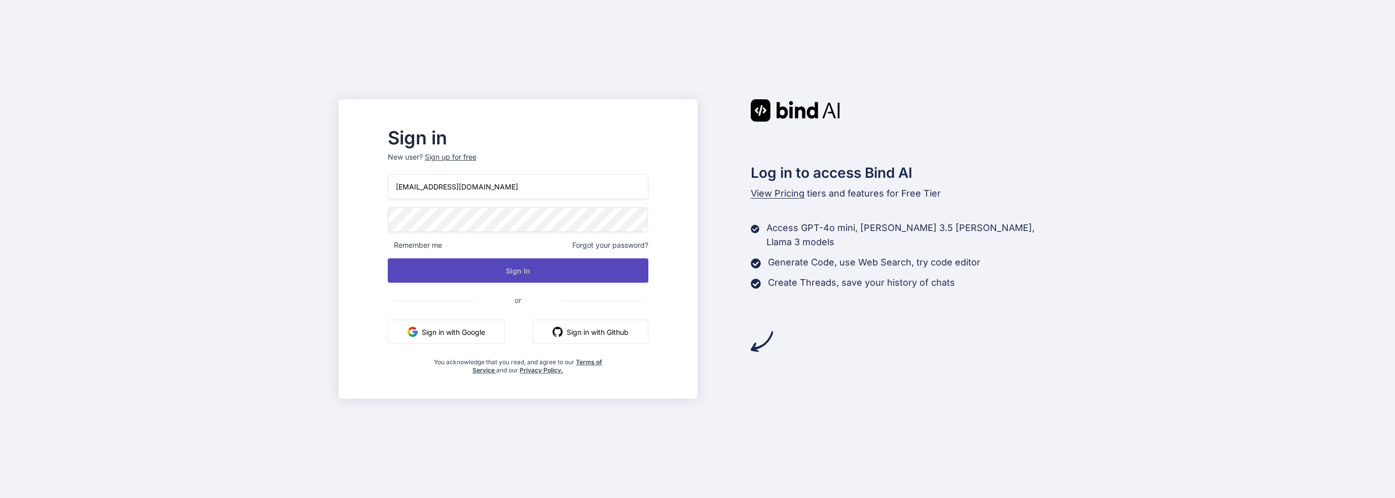
click at [533, 271] on button "Sign In" at bounding box center [518, 270] width 260 height 24
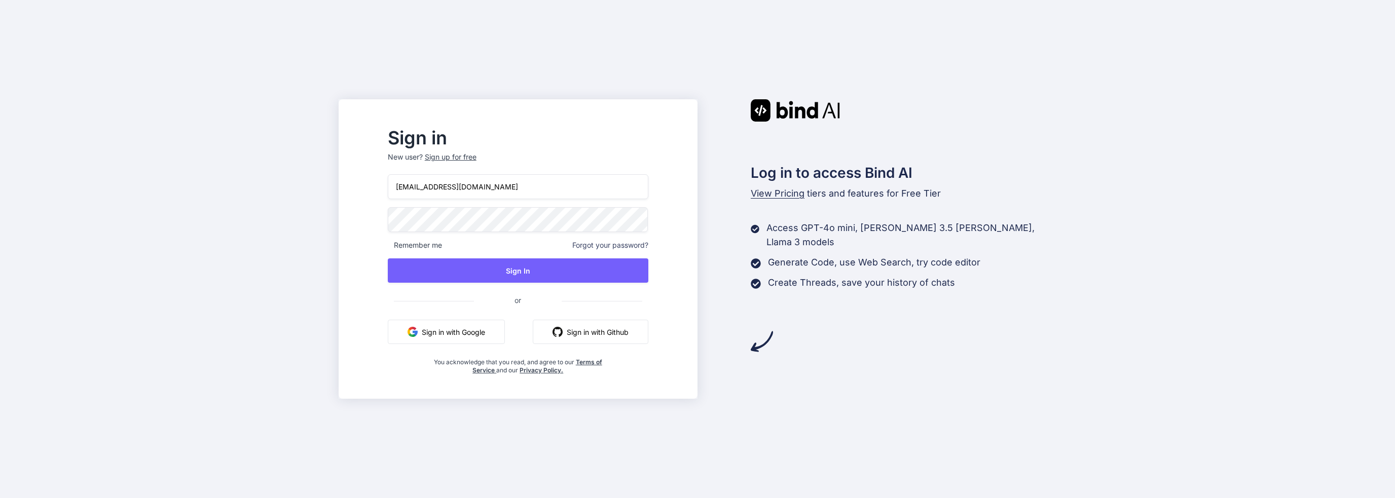
click at [472, 157] on div "Sign up for free" at bounding box center [451, 157] width 52 height 10
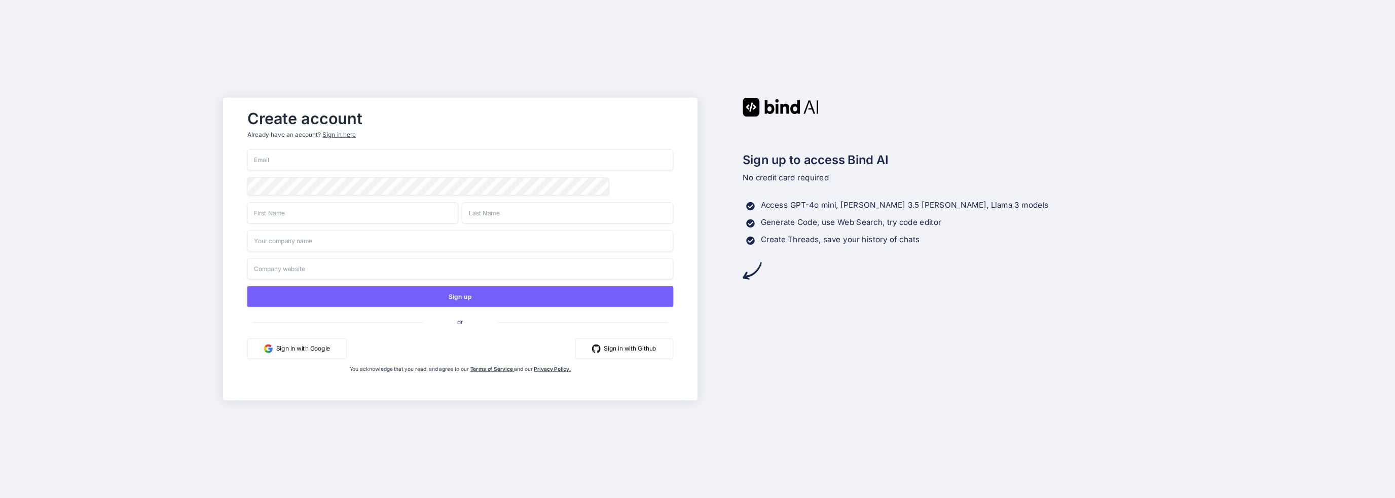
click at [282, 158] on input "email" at bounding box center [460, 159] width 426 height 21
type input "[EMAIL_ADDRESS][DOMAIN_NAME]"
type input "Olivia"
type input "Meiring"
click at [290, 269] on input "text" at bounding box center [460, 268] width 426 height 21
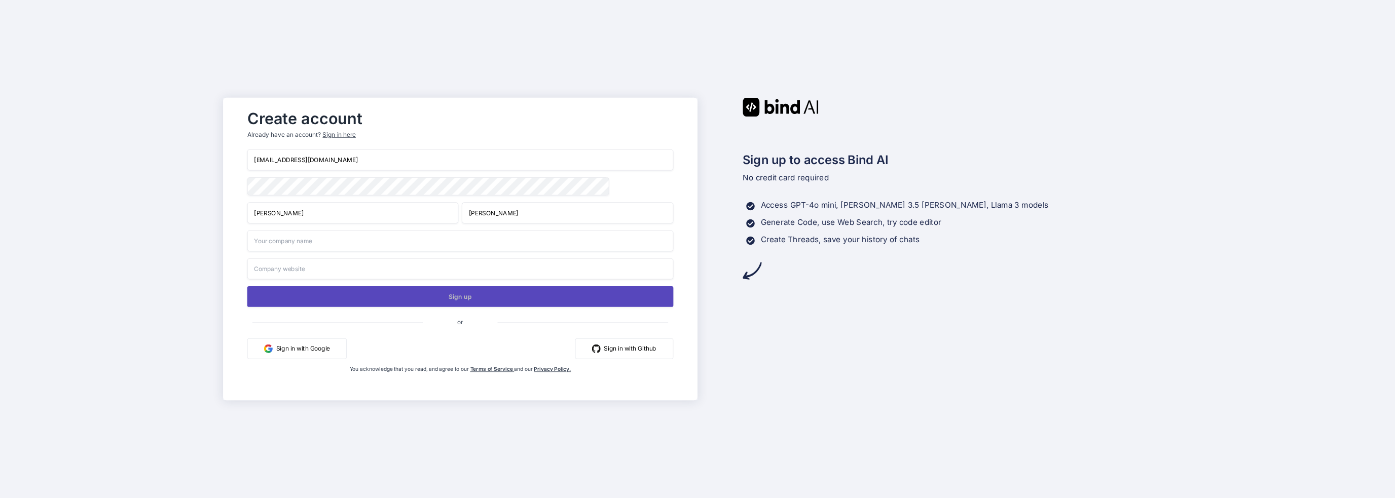
click at [444, 299] on button "Sign up" at bounding box center [460, 296] width 426 height 21
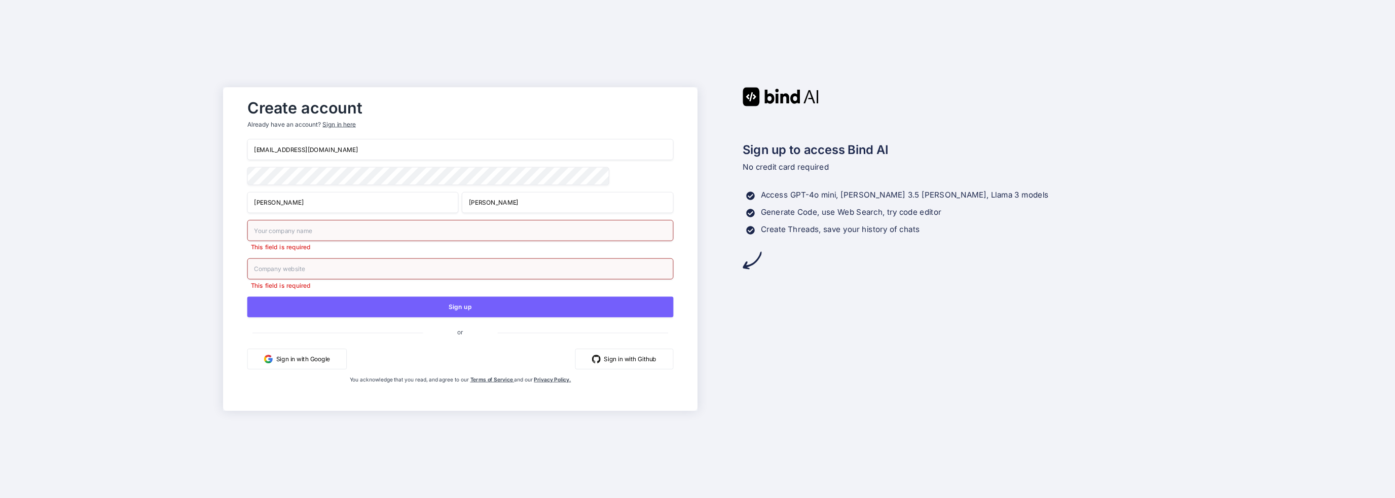
click at [311, 235] on input "text" at bounding box center [460, 230] width 426 height 21
type input "Yummy Wakame"
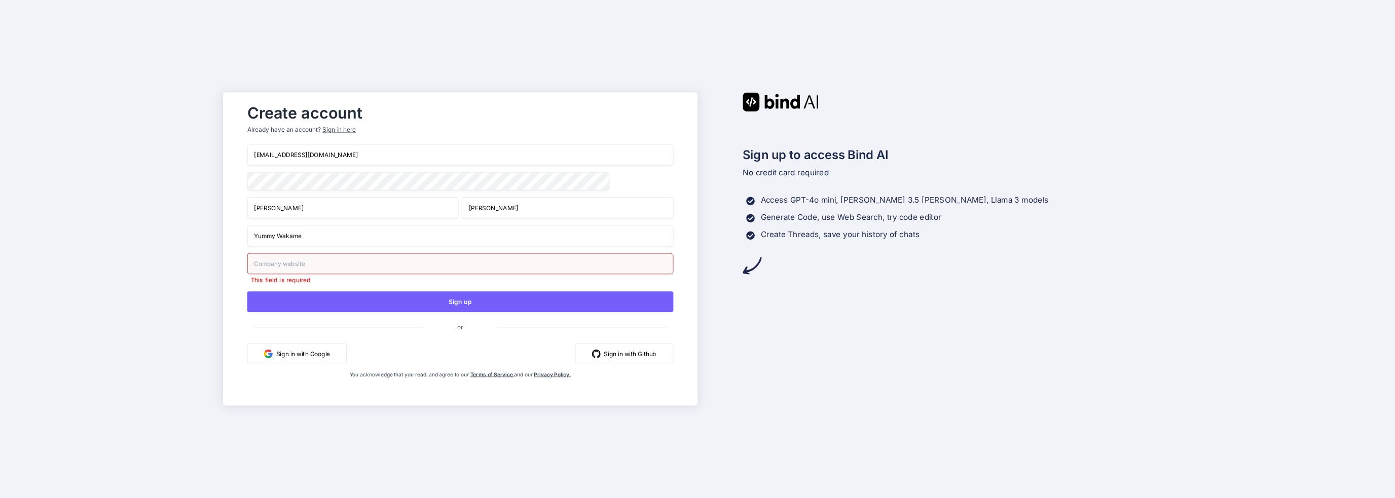
click at [331, 268] on input "text" at bounding box center [460, 263] width 426 height 21
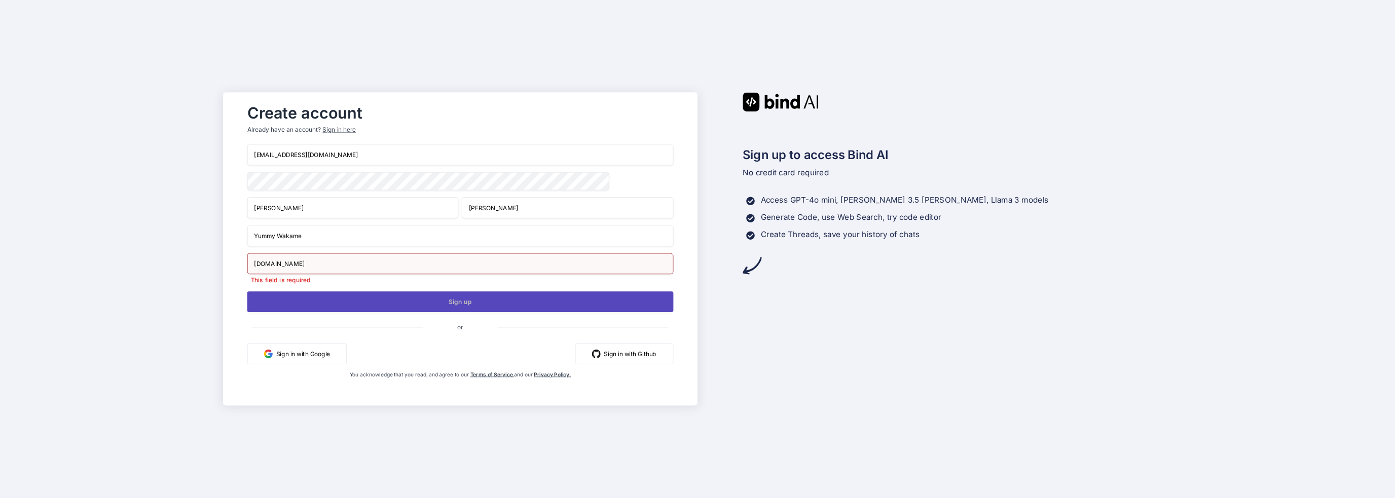
type input "yummywakame.com"
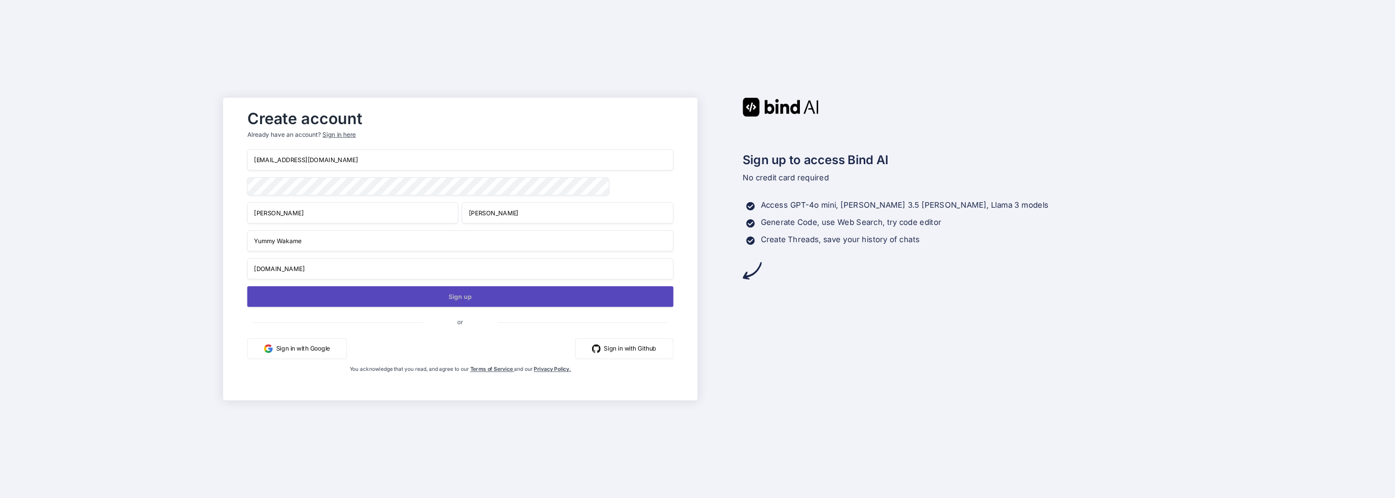
click at [426, 300] on button "Sign up" at bounding box center [460, 296] width 426 height 21
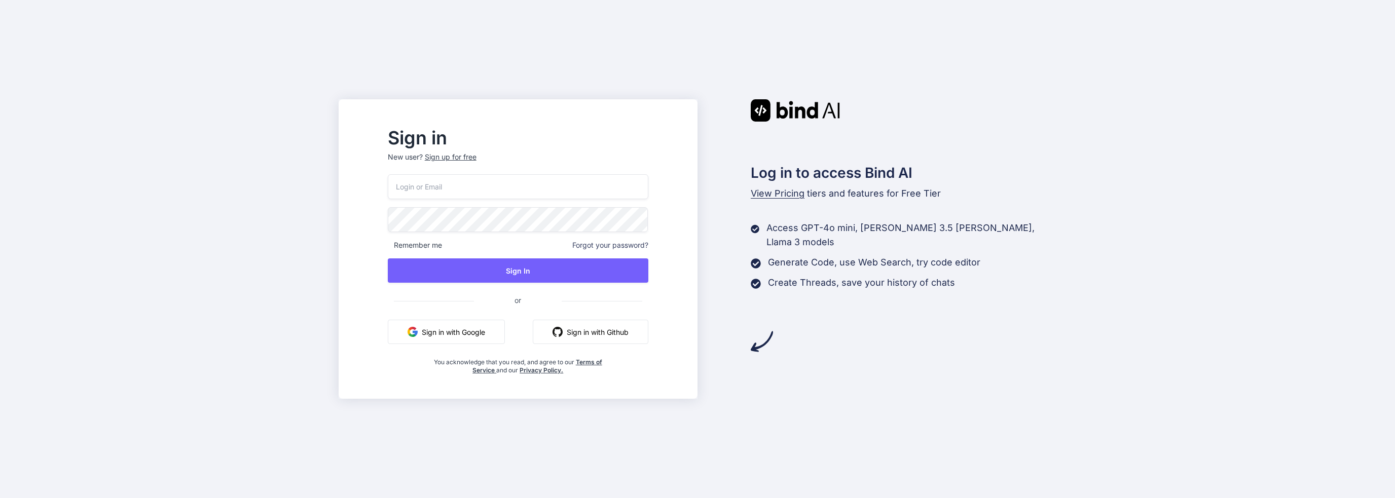
type input "[EMAIL_ADDRESS][DOMAIN_NAME]"
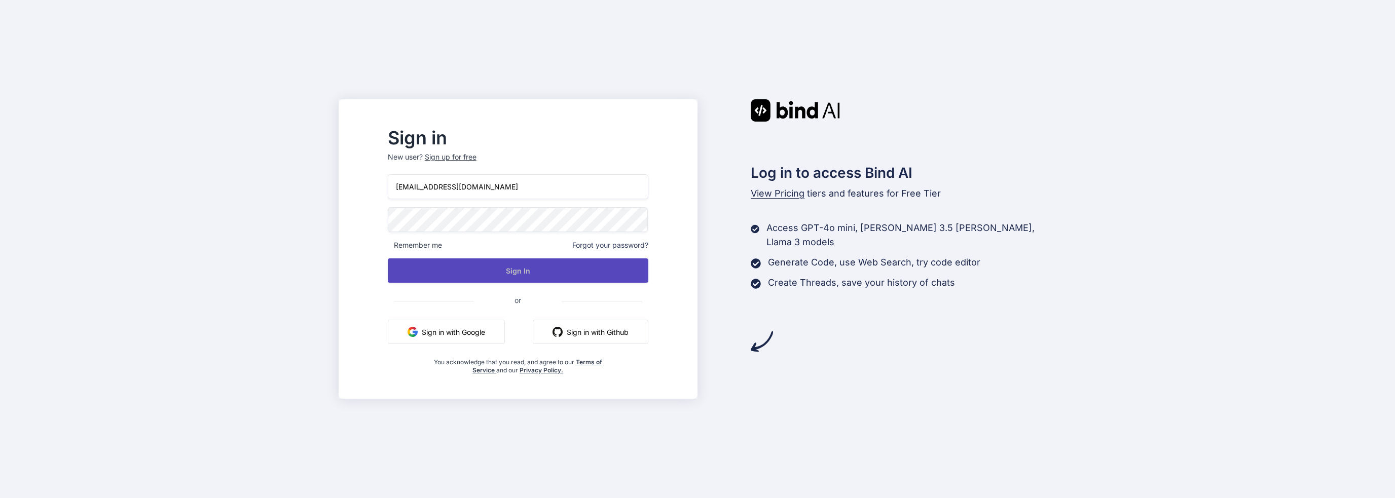
click at [546, 274] on button "Sign In" at bounding box center [518, 270] width 260 height 24
